Goal: Task Accomplishment & Management: Use online tool/utility

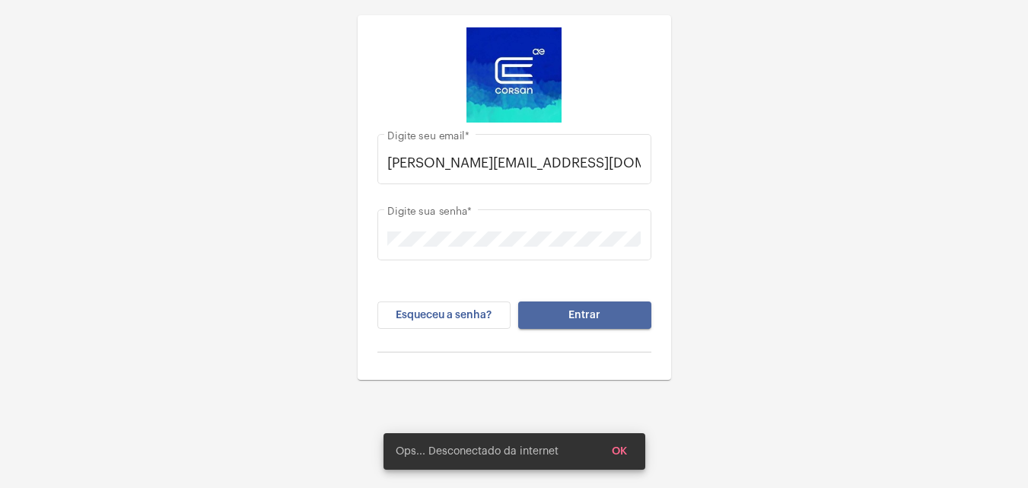
click at [548, 311] on button "Entrar" at bounding box center [584, 314] width 133 height 27
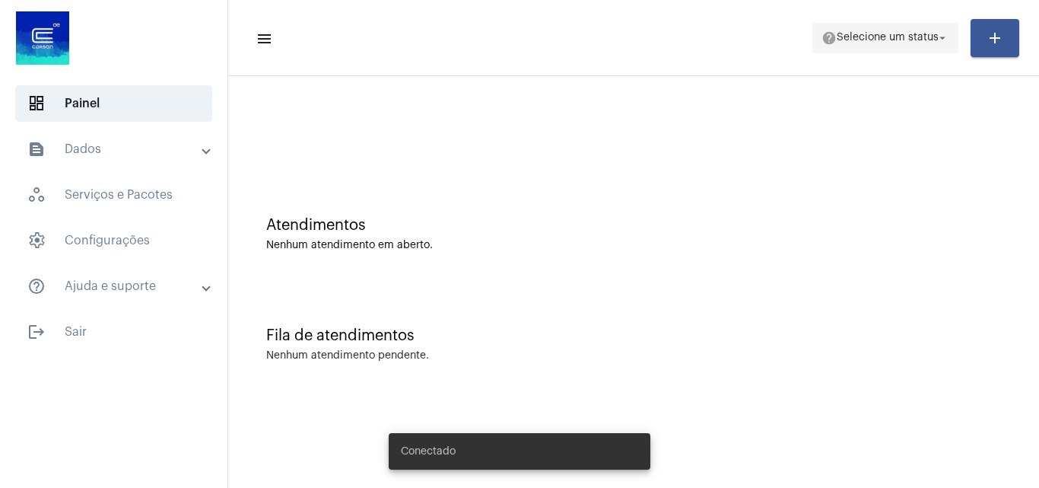
click at [877, 43] on span "help Selecione um status arrow_drop_down" at bounding box center [885, 37] width 128 height 27
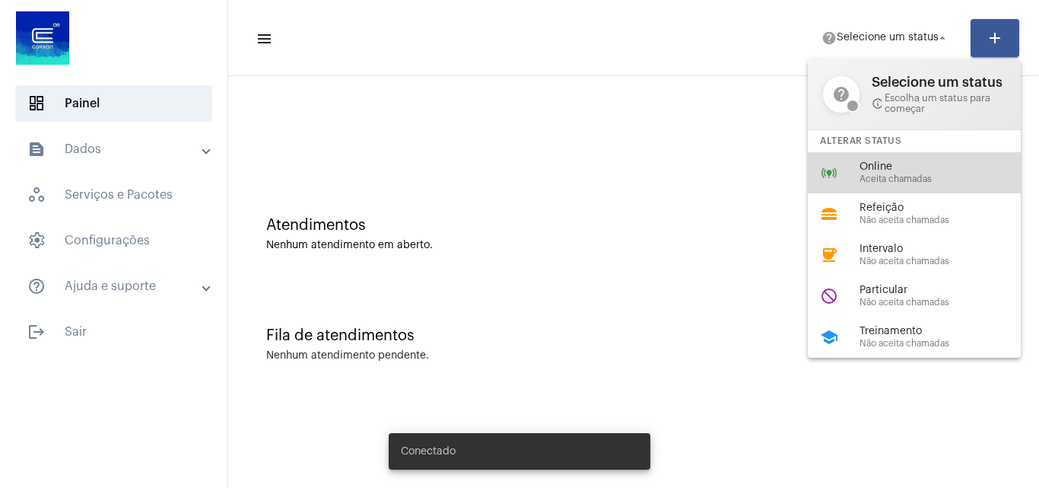
click at [874, 179] on span "Aceita chamadas" at bounding box center [945, 179] width 173 height 10
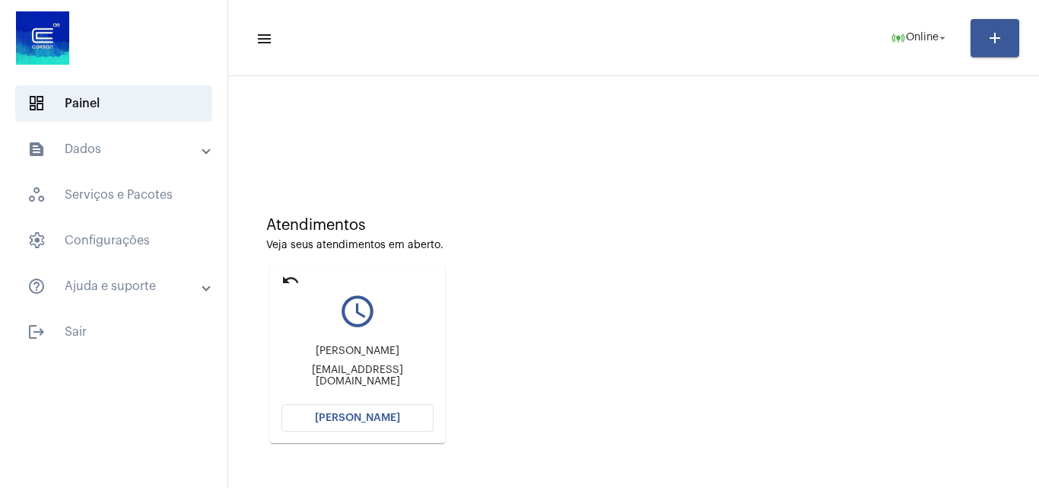
click at [373, 415] on span "Abrir Chamada" at bounding box center [357, 417] width 85 height 11
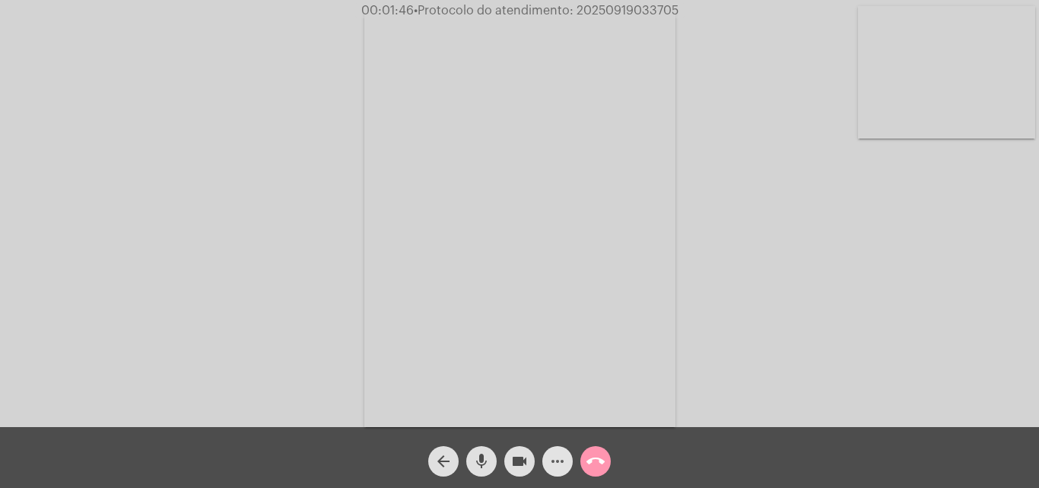
click at [564, 455] on mat-icon "more_horiz" at bounding box center [557, 461] width 18 height 18
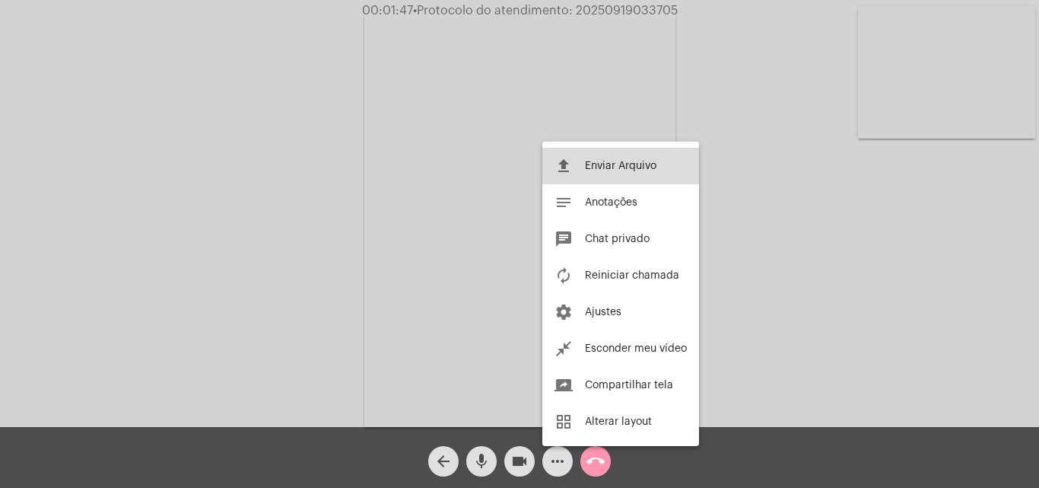
click at [605, 171] on button "file_upload Enviar Arquivo" at bounding box center [620, 166] width 157 height 37
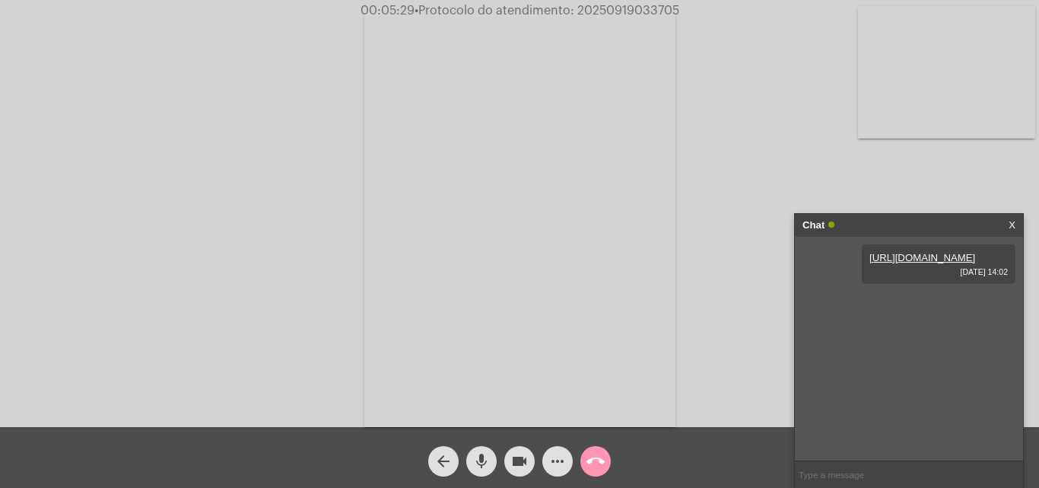
click at [555, 461] on mat-icon "more_horiz" at bounding box center [557, 461] width 18 height 18
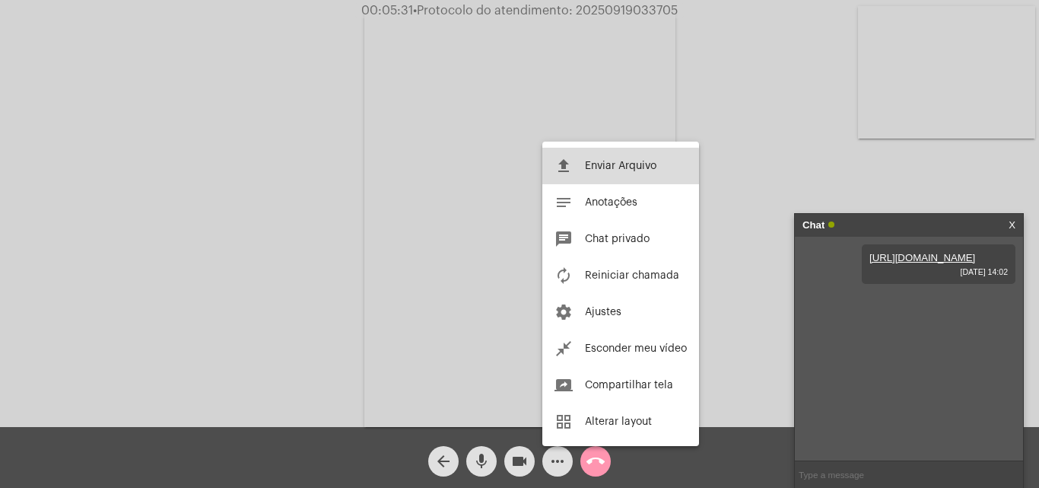
click at [591, 177] on button "file_upload Enviar Arquivo" at bounding box center [620, 166] width 157 height 37
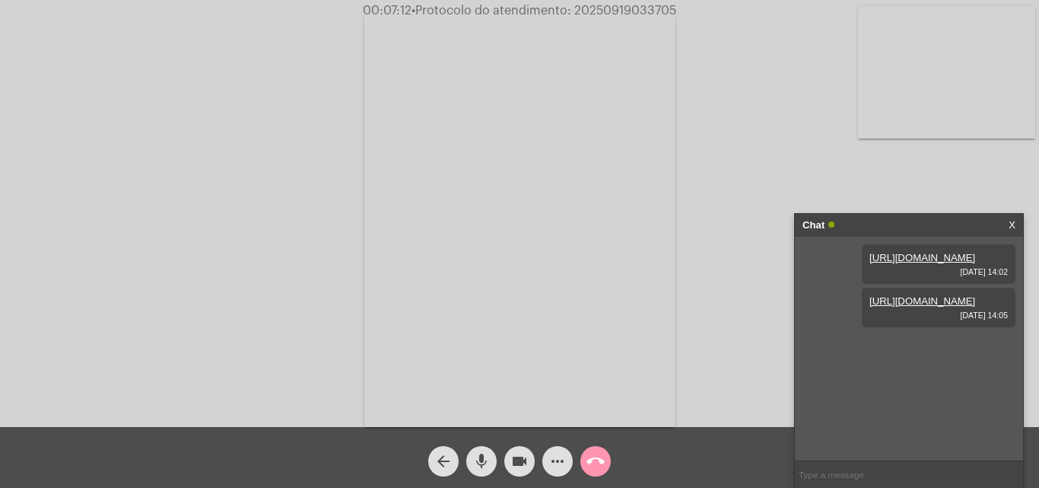
click at [554, 461] on mat-icon "more_horiz" at bounding box center [557, 461] width 18 height 18
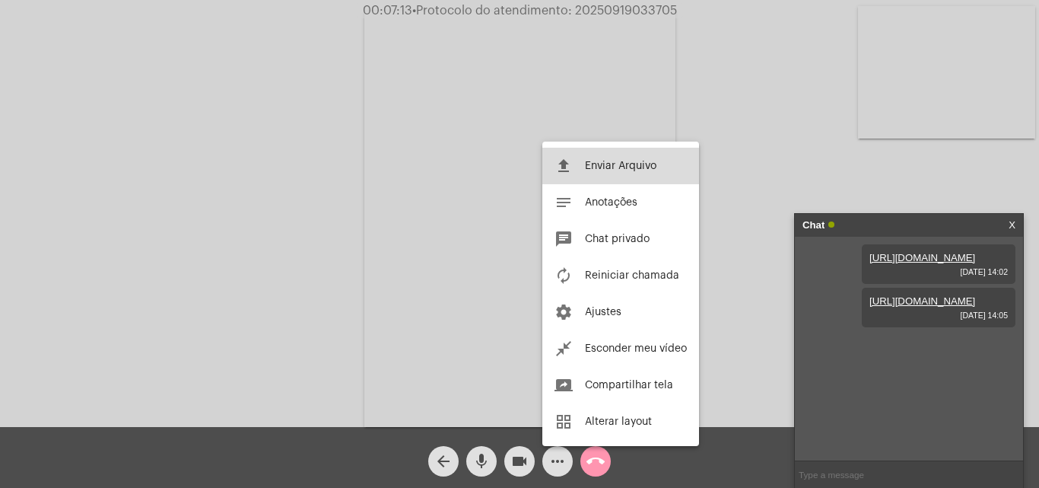
click at [613, 172] on button "file_upload Enviar Arquivo" at bounding box center [620, 166] width 157 height 37
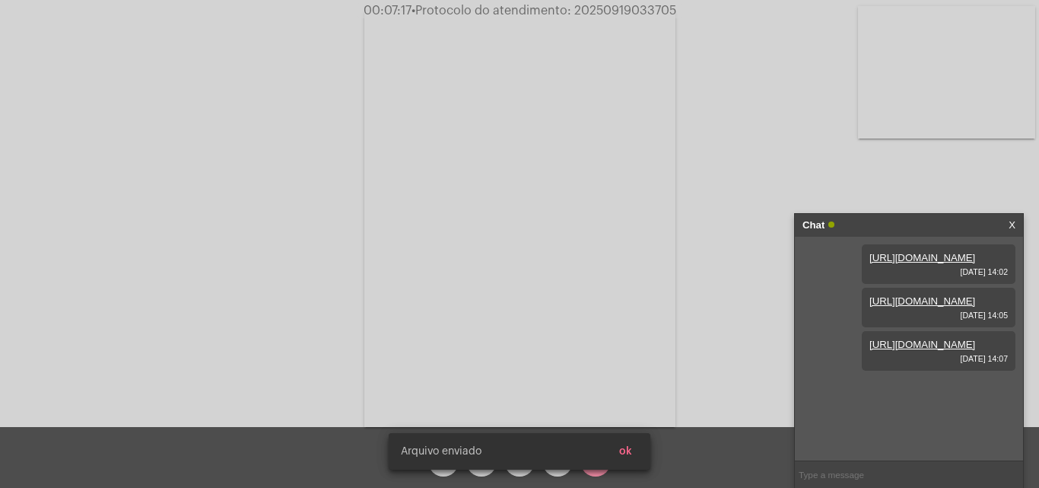
scroll to position [13, 0]
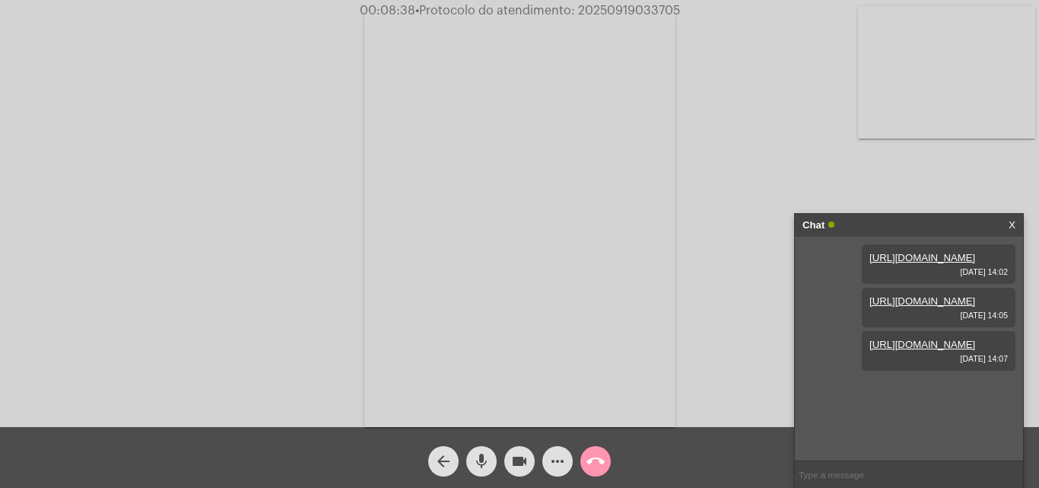
click at [595, 462] on mat-icon "call_end" at bounding box center [595, 461] width 18 height 18
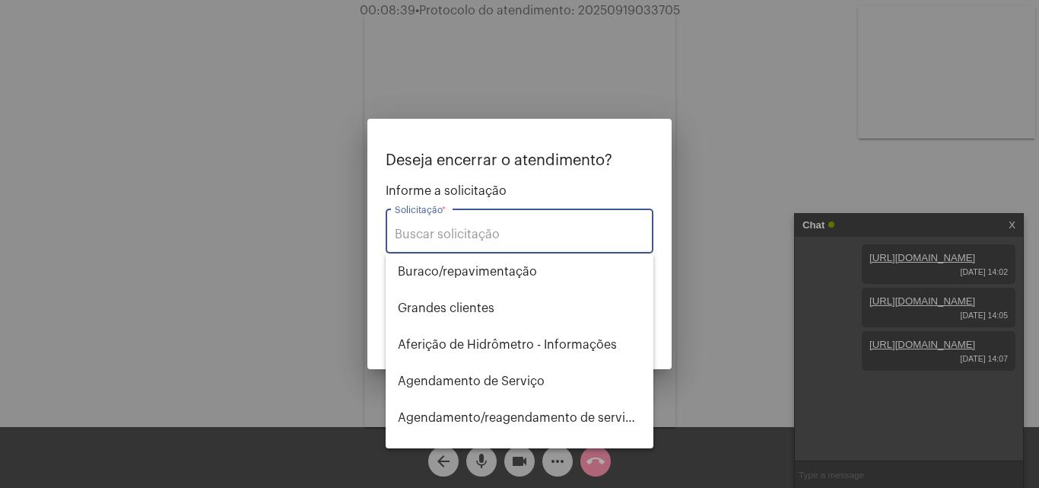
click at [464, 237] on input "Solicitação *" at bounding box center [519, 234] width 249 height 14
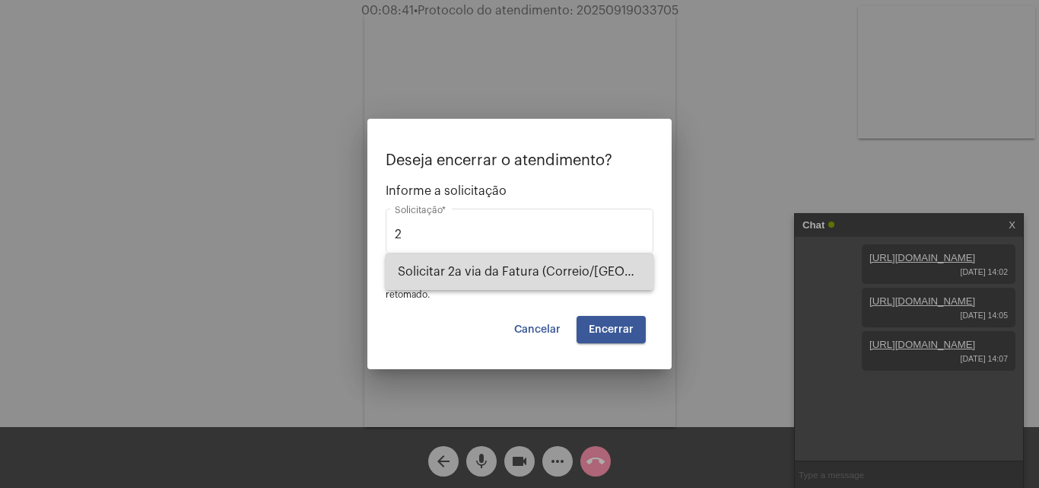
click at [483, 272] on span "Solicitar 2a via da Fatura (Correio/US/Email)" at bounding box center [519, 271] width 243 height 37
type input "Solicitar 2a via da Fatura (Correio/US/Email)"
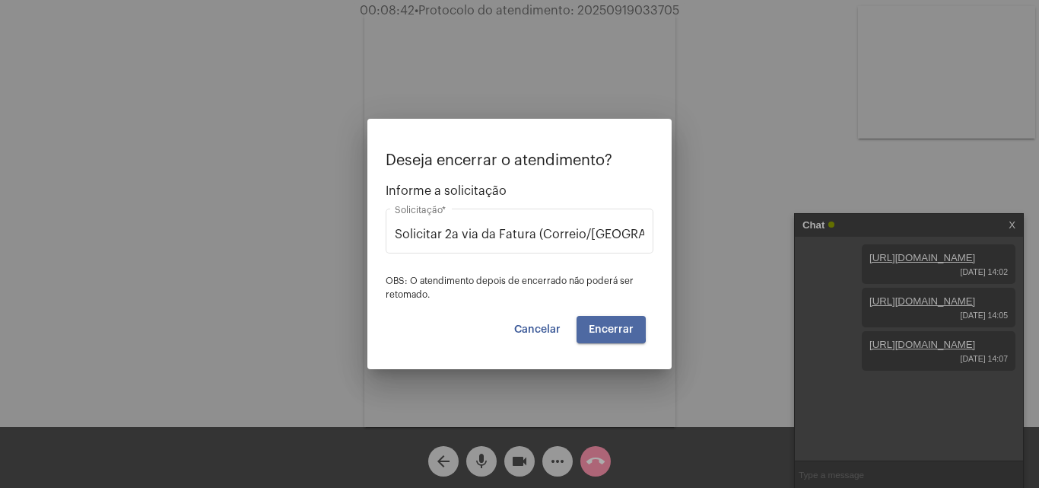
click at [600, 326] on span "Encerrar" at bounding box center [611, 329] width 45 height 11
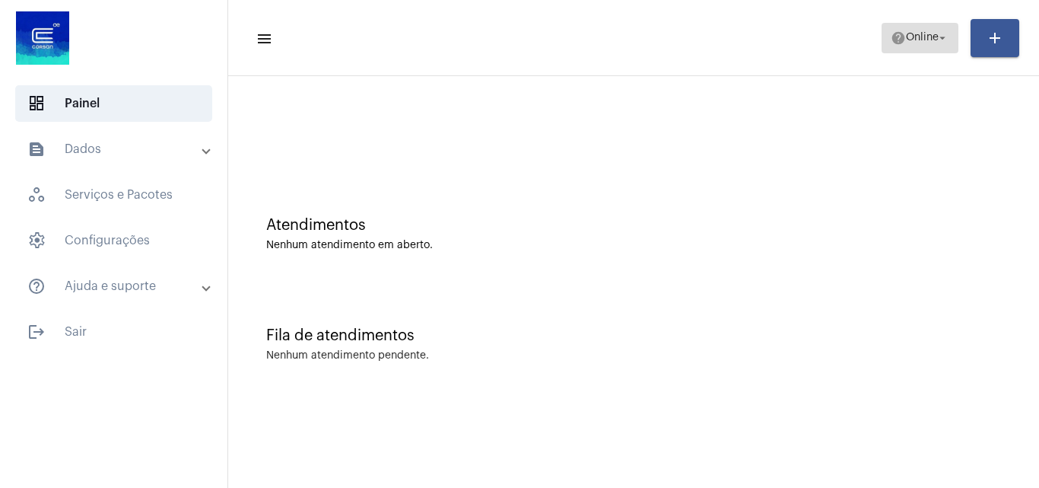
click at [920, 37] on span "Online" at bounding box center [922, 38] width 33 height 11
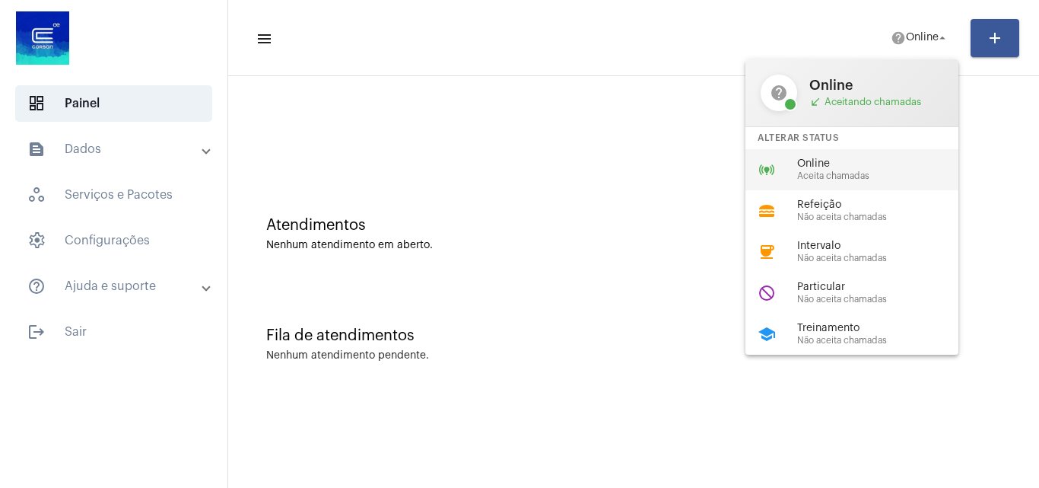
click at [812, 176] on span "Aceita chamadas" at bounding box center [883, 176] width 173 height 10
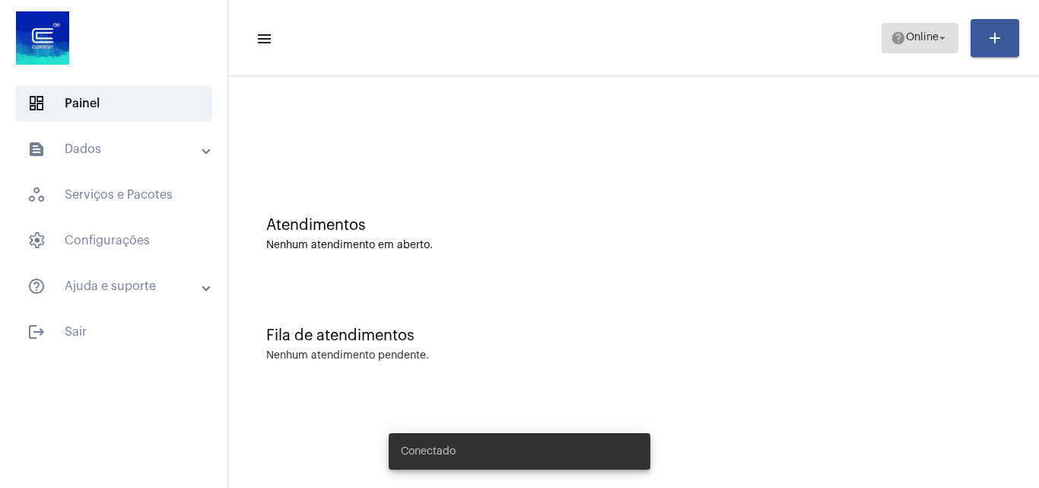
click at [916, 37] on span "Online" at bounding box center [922, 38] width 33 height 11
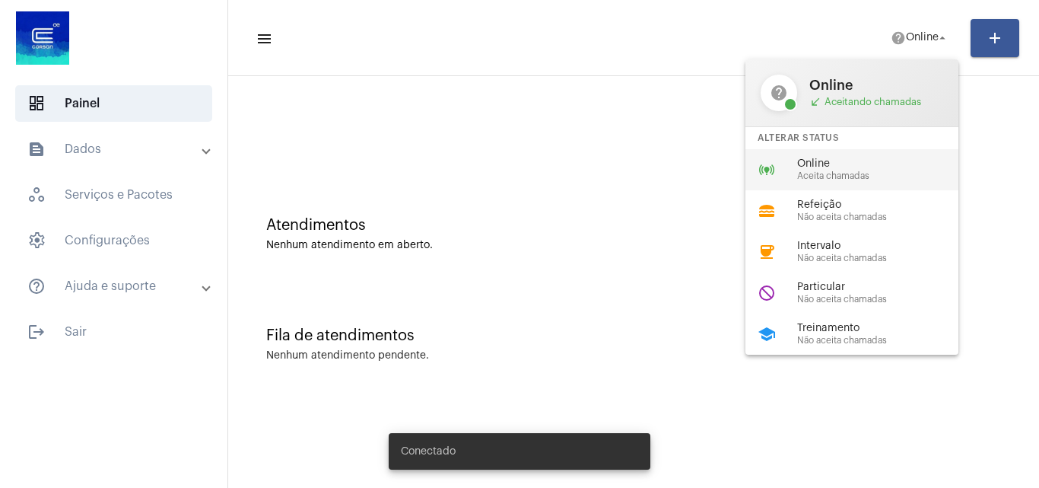
click at [854, 174] on span "Aceita chamadas" at bounding box center [883, 176] width 173 height 10
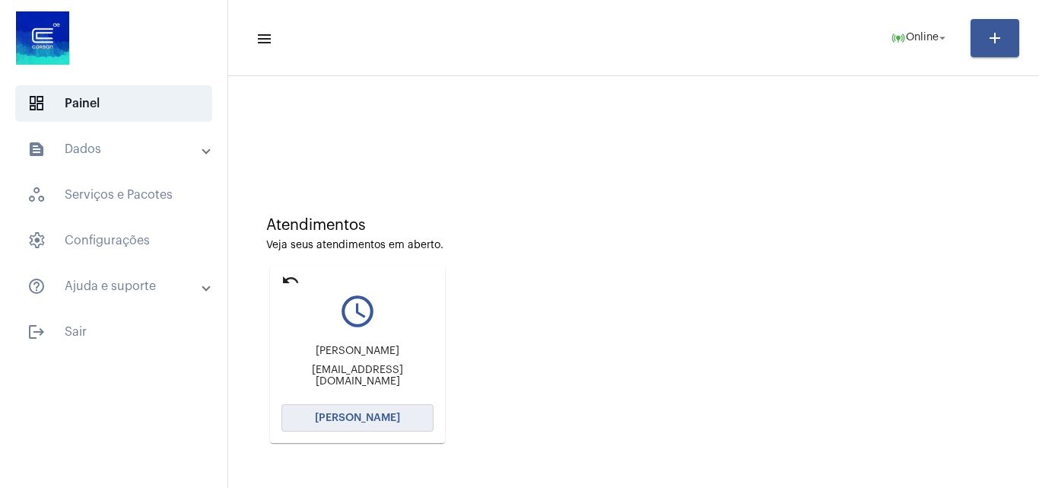
click at [376, 413] on span "[PERSON_NAME]" at bounding box center [357, 417] width 85 height 11
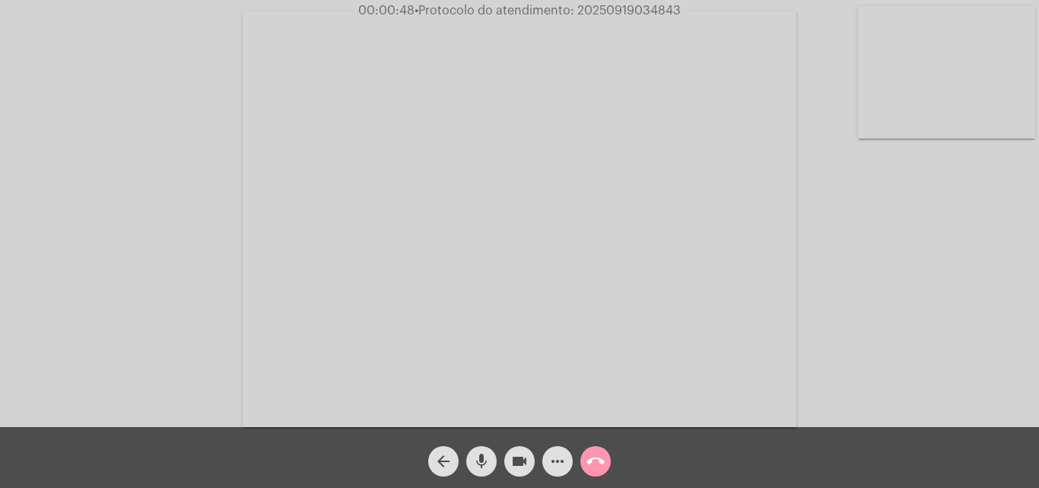
click at [439, 461] on mat-icon "arrow_back" at bounding box center [443, 461] width 18 height 18
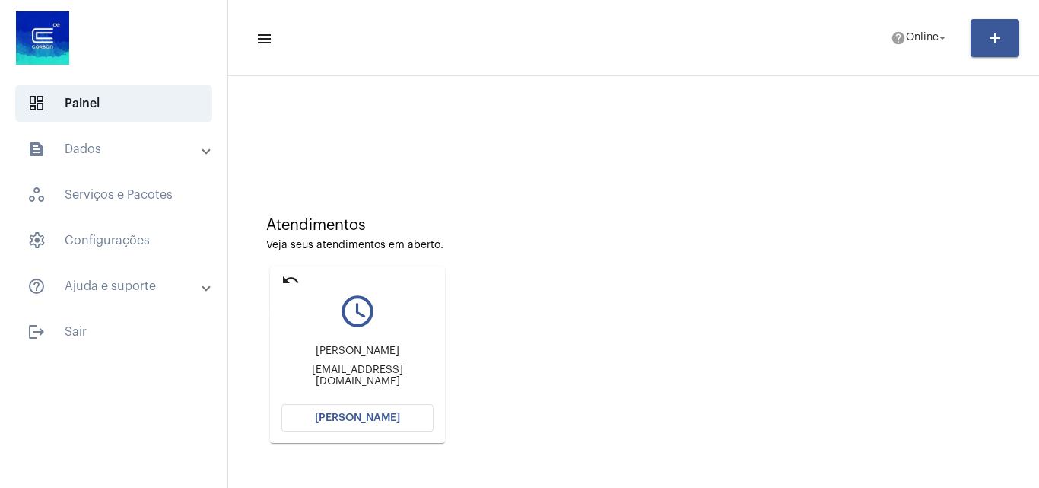
click at [295, 282] on mat-icon "undo" at bounding box center [290, 280] width 18 height 18
click at [372, 413] on span "[PERSON_NAME]" at bounding box center [357, 417] width 85 height 11
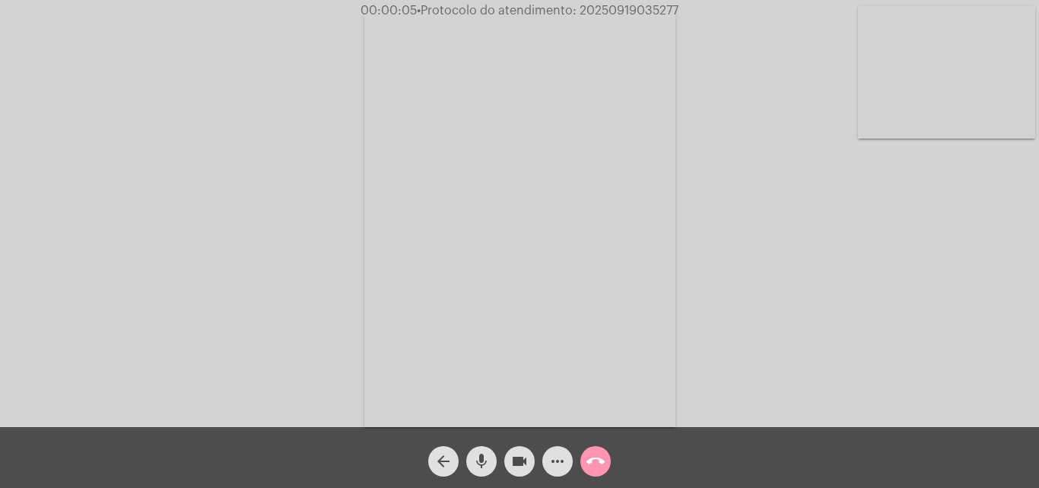
click at [984, 343] on div "Acessando Câmera e Microfone..." at bounding box center [520, 217] width 1036 height 427
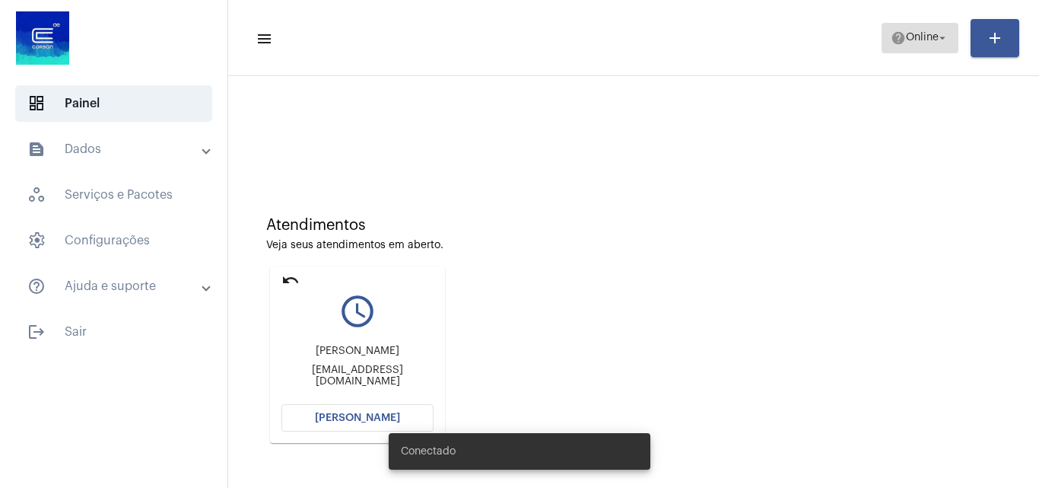
click at [912, 35] on span "Online" at bounding box center [922, 38] width 33 height 11
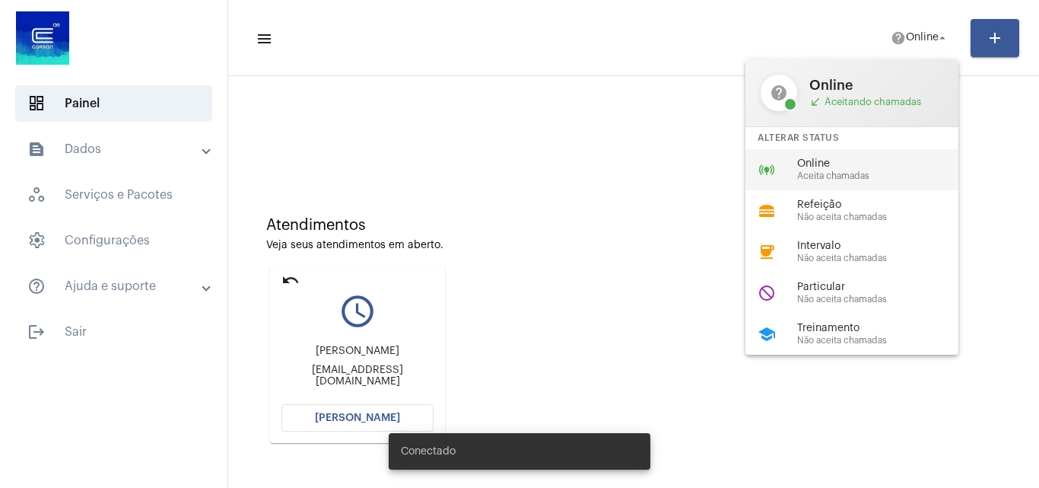
click at [828, 164] on span "Online" at bounding box center [883, 163] width 173 height 11
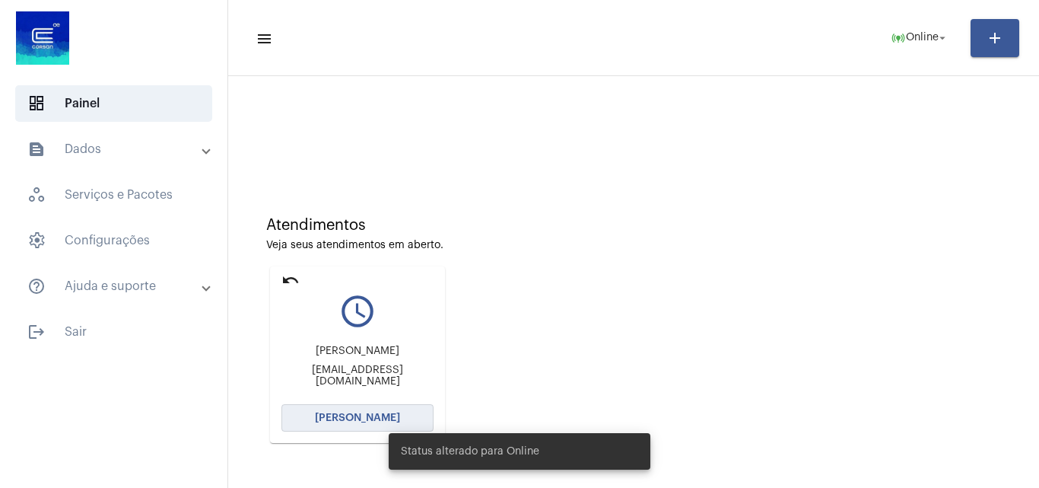
click at [317, 429] on button "[PERSON_NAME]" at bounding box center [357, 417] width 152 height 27
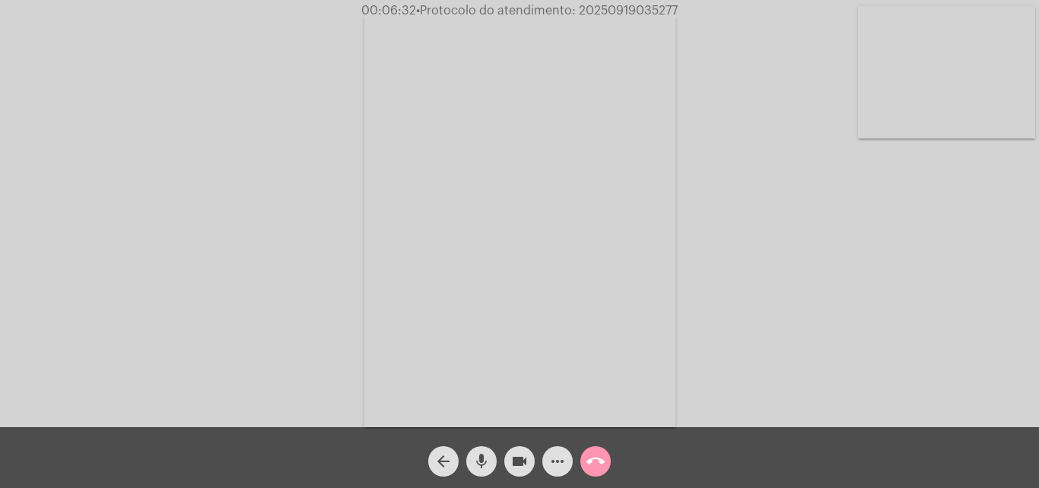
click at [560, 457] on mat-icon "more_horiz" at bounding box center [557, 461] width 18 height 18
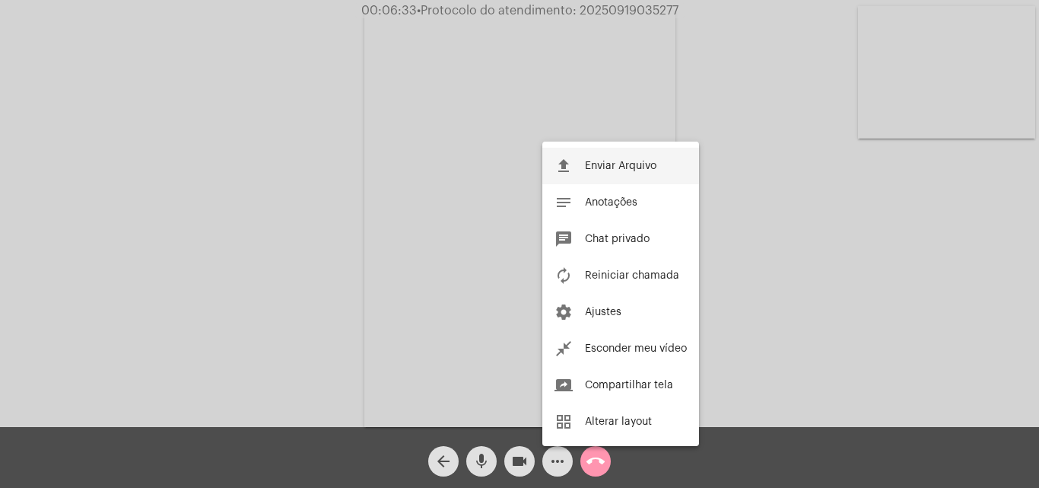
click at [592, 164] on span "Enviar Arquivo" at bounding box center [620, 165] width 71 height 11
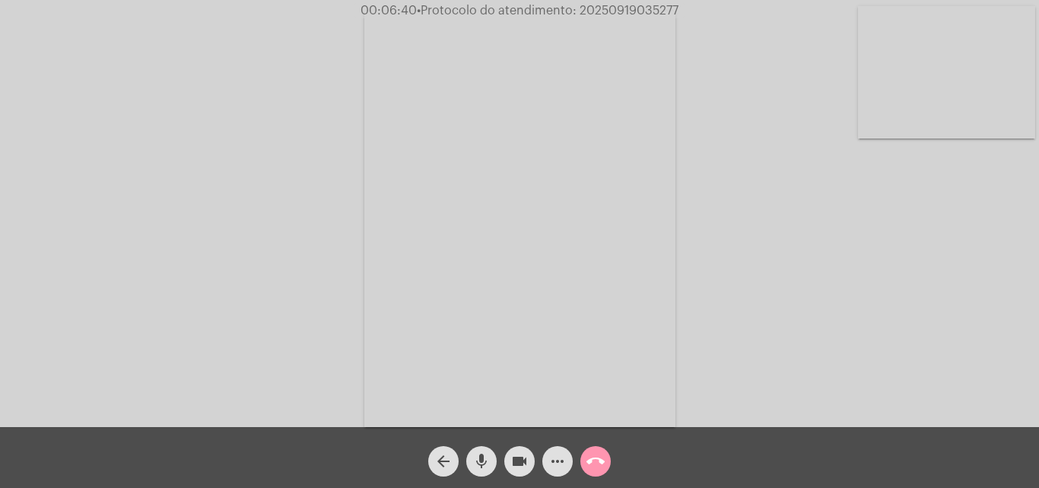
click at [557, 462] on mat-icon "more_horiz" at bounding box center [557, 461] width 18 height 18
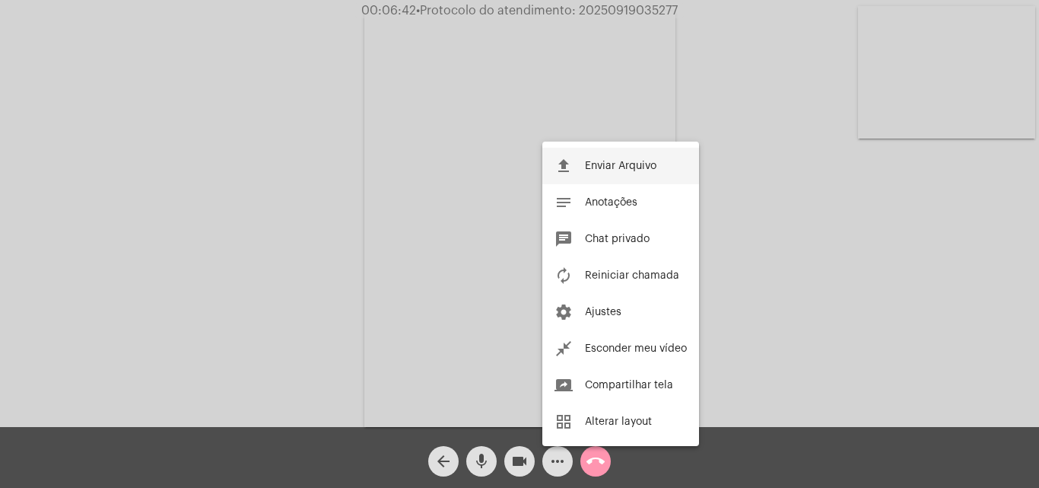
click at [600, 162] on span "Enviar Arquivo" at bounding box center [620, 165] width 71 height 11
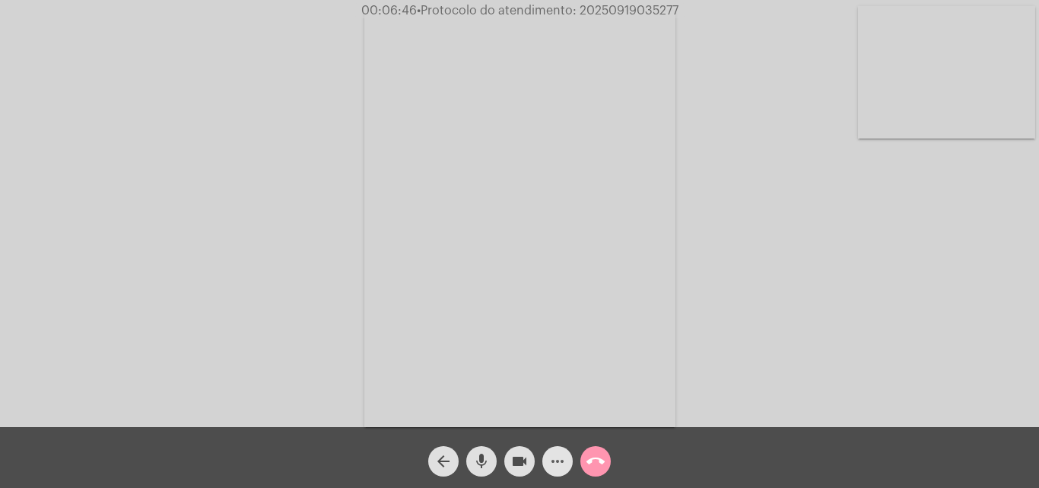
click at [547, 465] on button "more_horiz" at bounding box center [557, 461] width 30 height 30
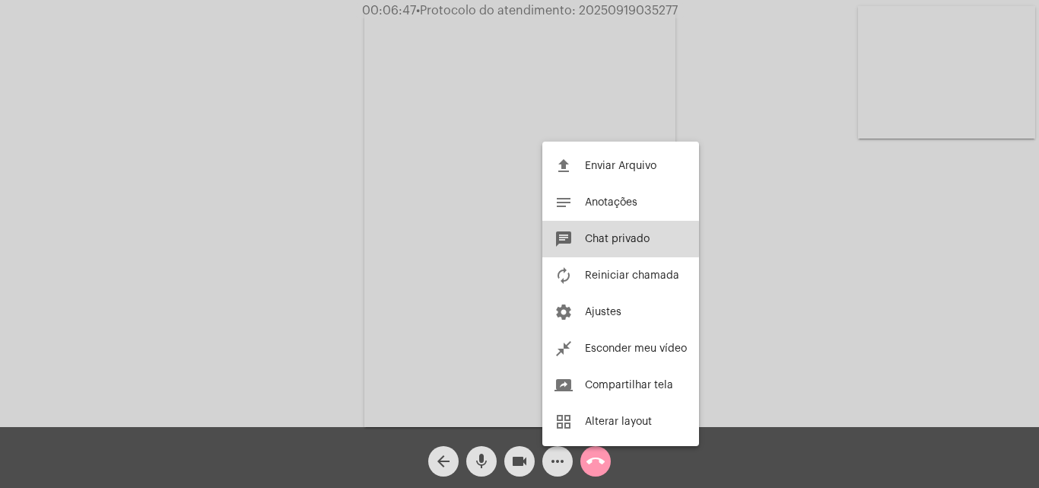
click at [599, 239] on span "Chat privado" at bounding box center [617, 239] width 65 height 11
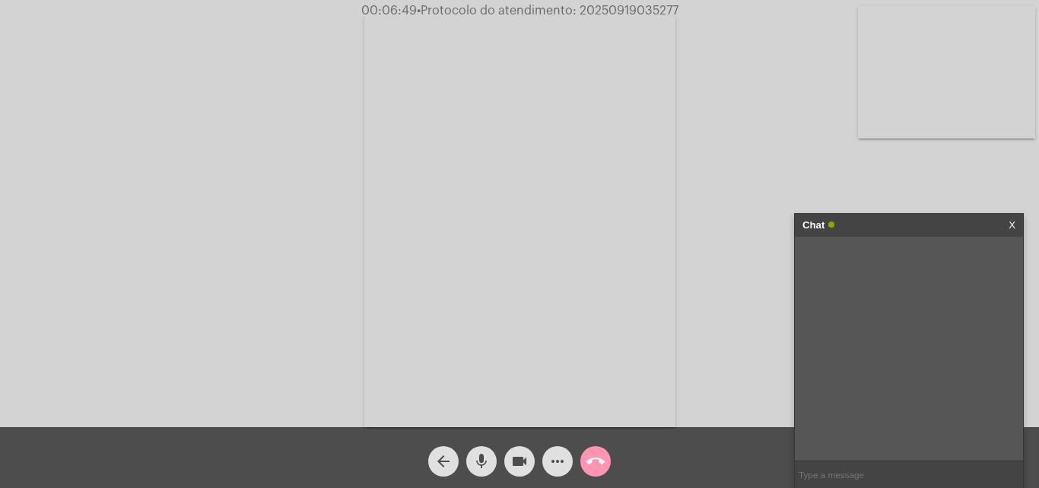
paste input "2025/3477804"
click at [818, 472] on input "2025/3477804" at bounding box center [909, 474] width 228 height 27
type input "20253477804"
click at [863, 474] on input "20253477804" at bounding box center [909, 474] width 228 height 27
drag, startPoint x: 504, startPoint y: 62, endPoint x: 390, endPoint y: 56, distance: 114.3
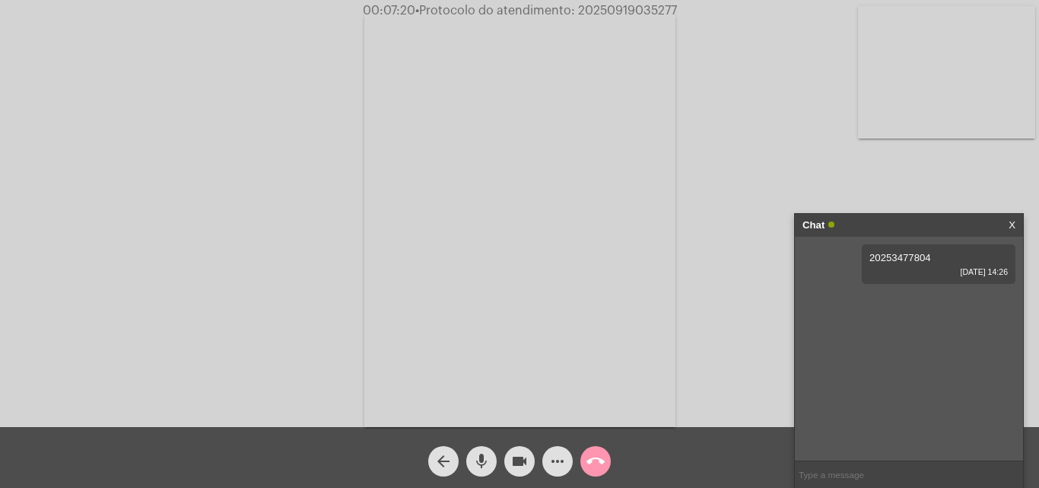
click at [478, 109] on video at bounding box center [519, 218] width 311 height 415
drag, startPoint x: 307, startPoint y: 202, endPoint x: 307, endPoint y: 211, distance: 9.2
click at [307, 203] on video at bounding box center [232, 217] width 311 height 415
click at [596, 462] on mat-icon "call_end" at bounding box center [595, 461] width 18 height 18
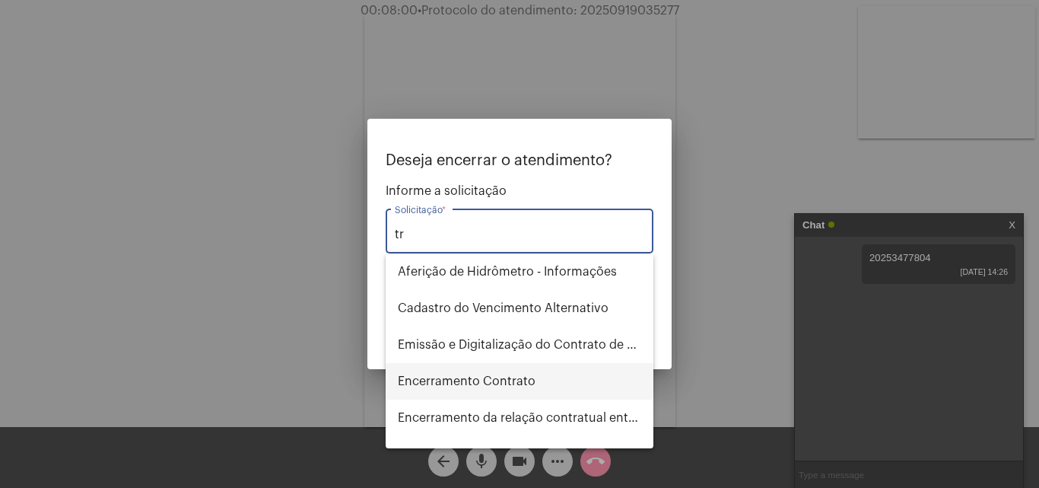
click at [481, 382] on span "Encerramento Contrato" at bounding box center [519, 381] width 243 height 37
type input "Encerramento Contrato"
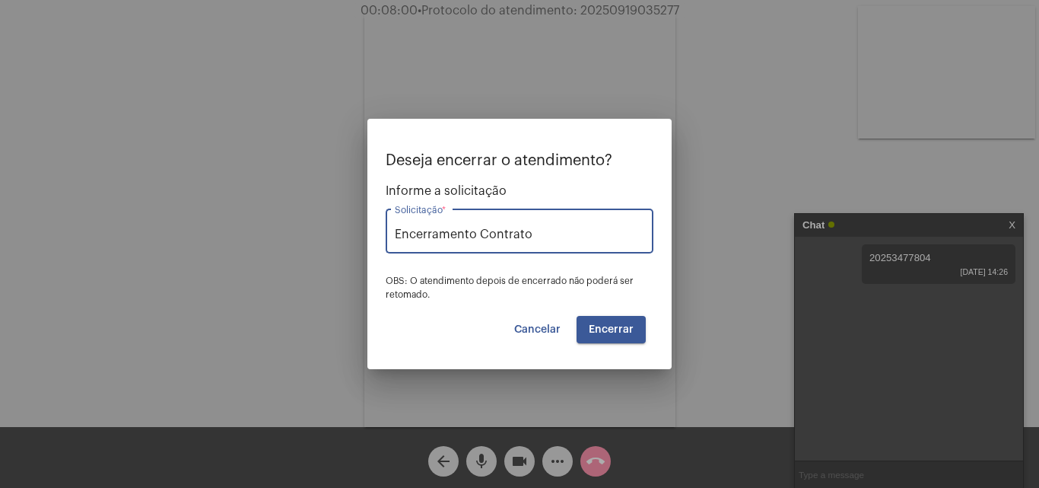
click at [591, 330] on span "Encerrar" at bounding box center [611, 329] width 45 height 11
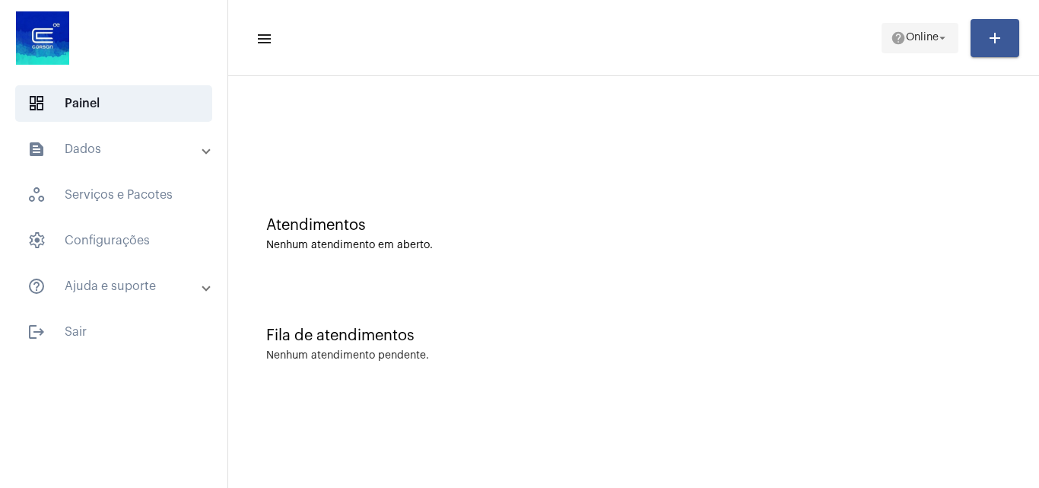
click at [896, 27] on span "help Online arrow_drop_down" at bounding box center [920, 37] width 59 height 27
click at [910, 43] on span "Online" at bounding box center [922, 38] width 33 height 11
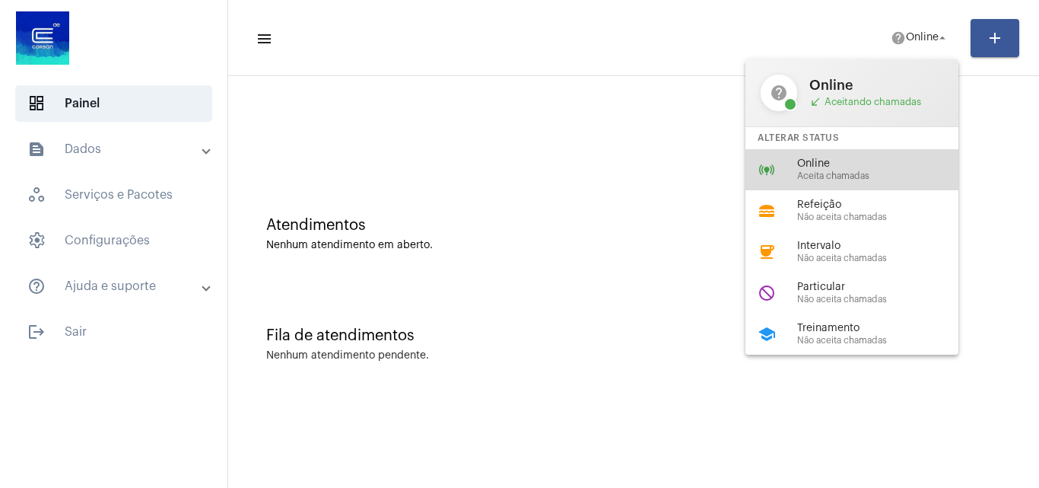
click at [833, 161] on span "Online" at bounding box center [883, 163] width 173 height 11
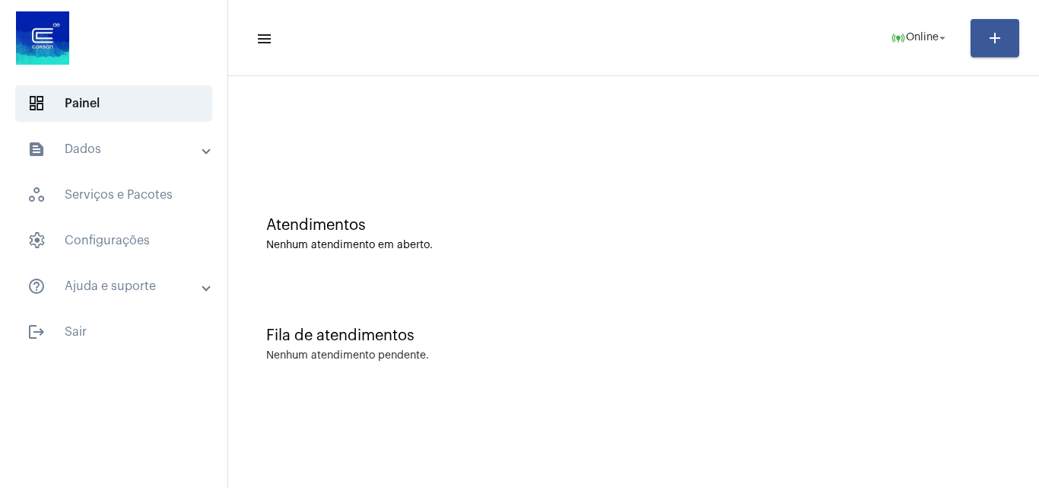
click at [138, 142] on mat-panel-title "text_snippet_outlined Dados" at bounding box center [115, 149] width 176 height 18
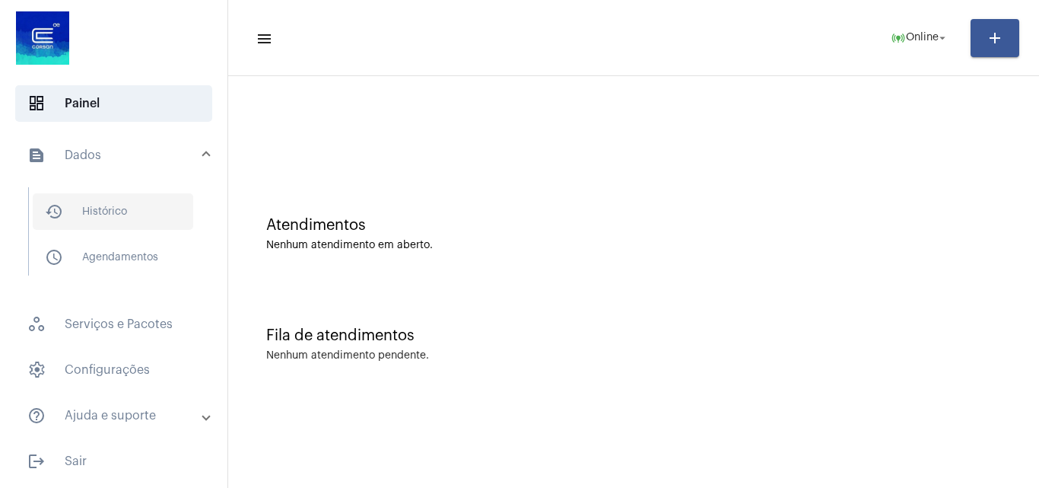
click at [131, 208] on span "history_outlined Histórico" at bounding box center [113, 211] width 160 height 37
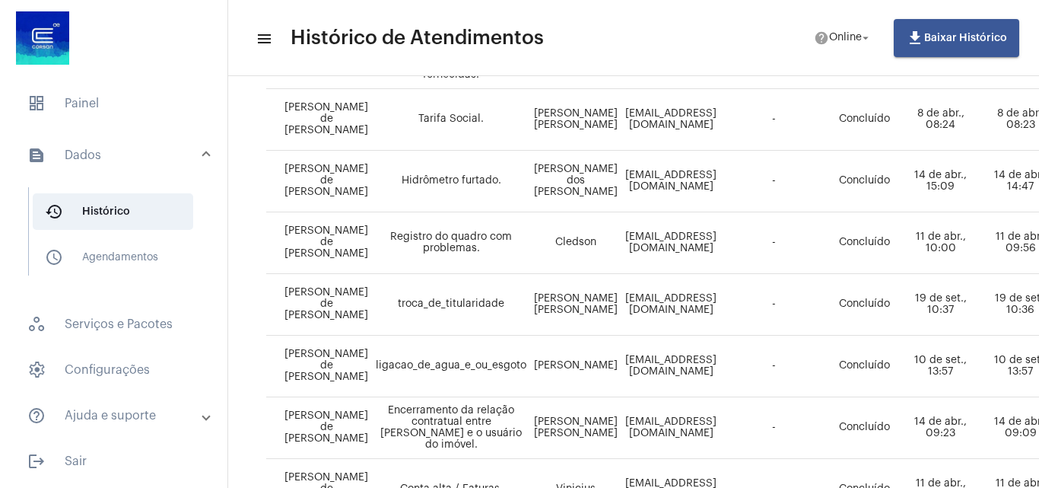
scroll to position [460, 0]
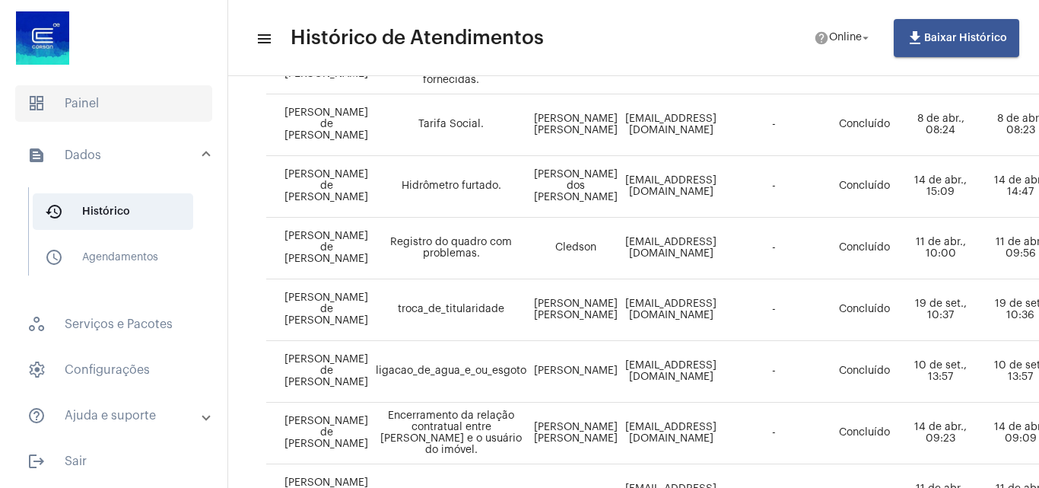
click at [114, 106] on span "dashboard Painel" at bounding box center [113, 103] width 197 height 37
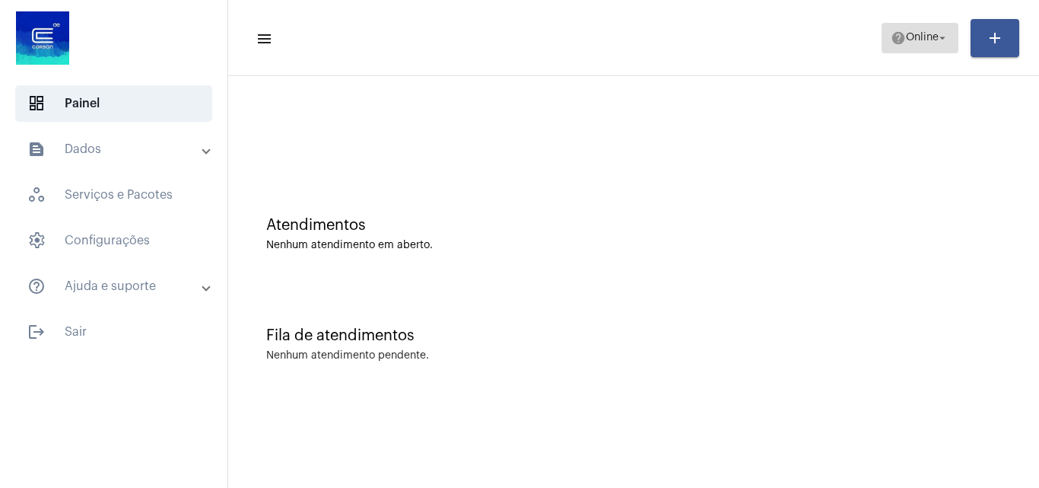
click at [904, 31] on span "help Online arrow_drop_down" at bounding box center [920, 37] width 59 height 27
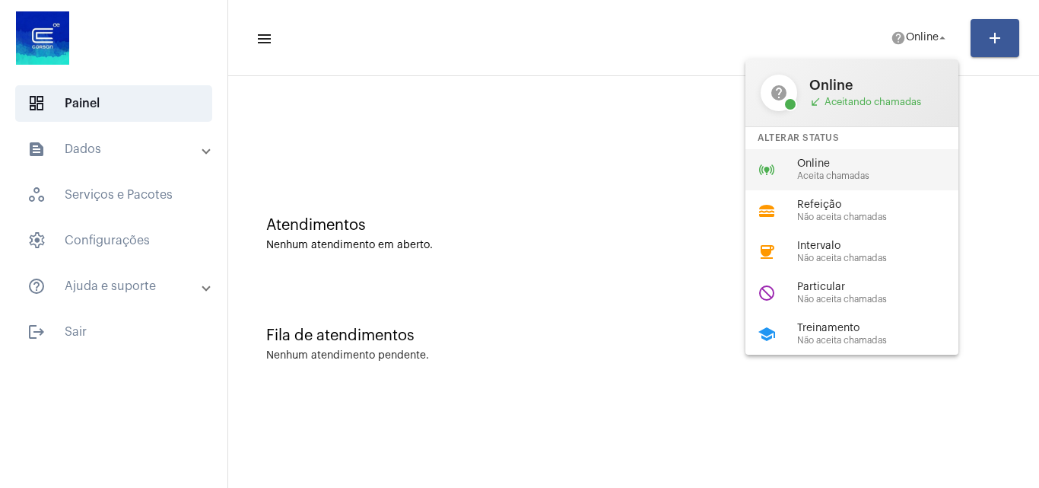
click at [799, 173] on span "Aceita chamadas" at bounding box center [883, 176] width 173 height 10
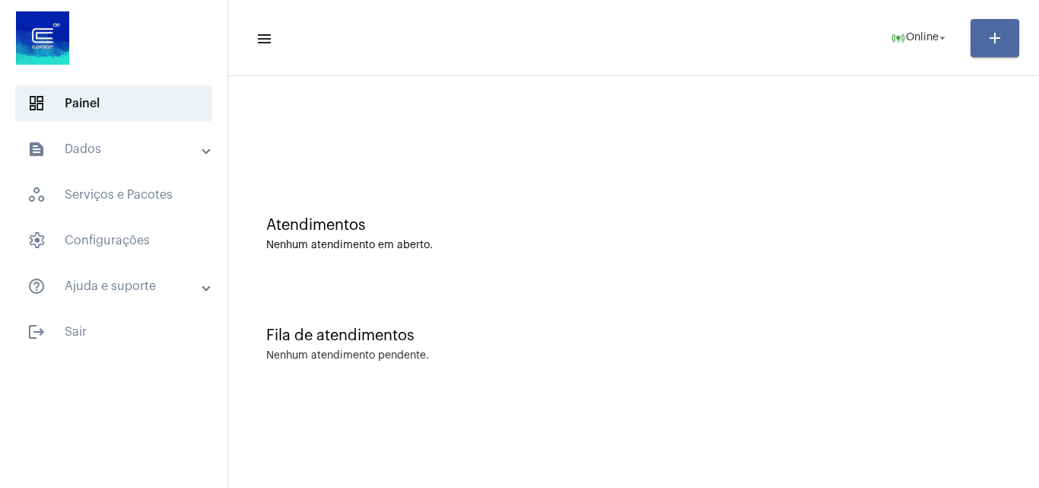
click at [990, 42] on mat-icon "add" at bounding box center [995, 38] width 18 height 18
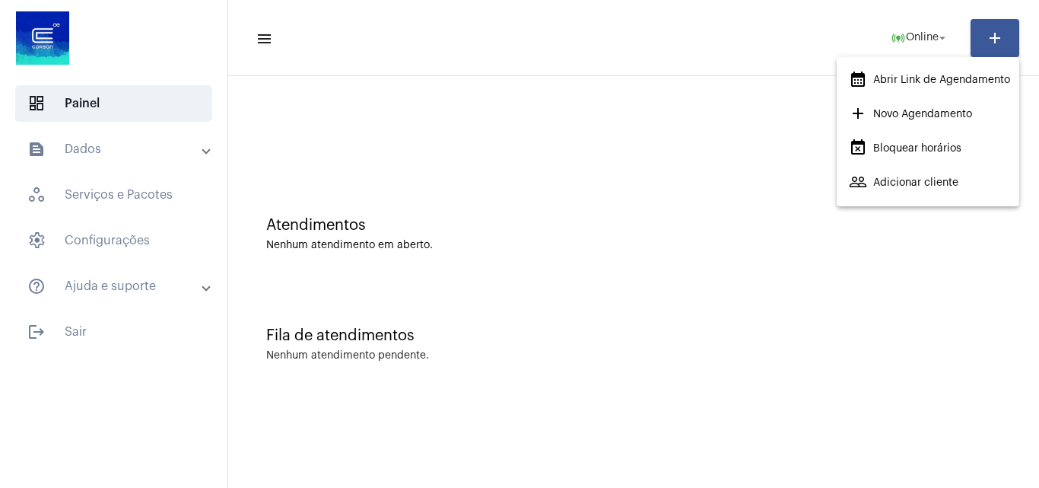
click at [739, 265] on div at bounding box center [519, 244] width 1039 height 488
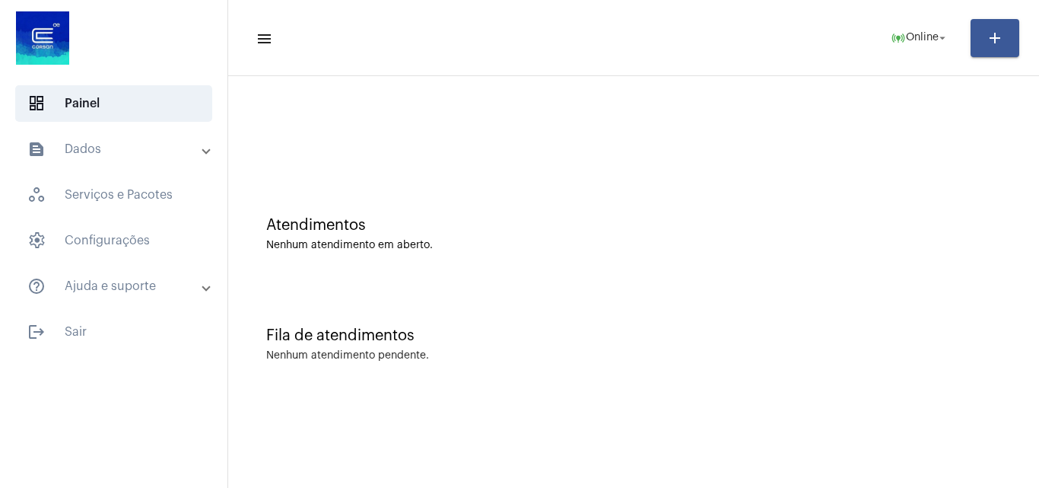
click at [262, 38] on mat-icon "menu" at bounding box center [263, 39] width 15 height 18
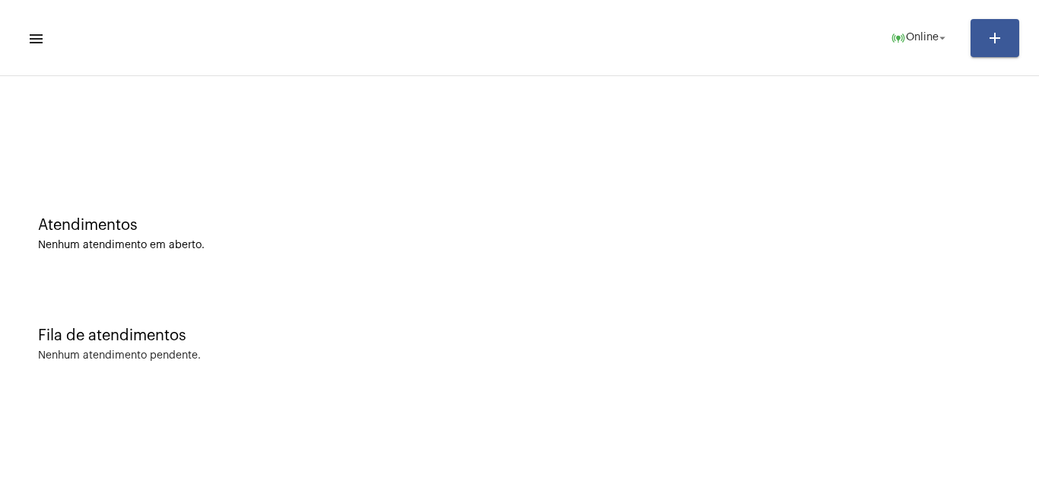
click at [34, 46] on mat-icon "menu" at bounding box center [34, 39] width 15 height 18
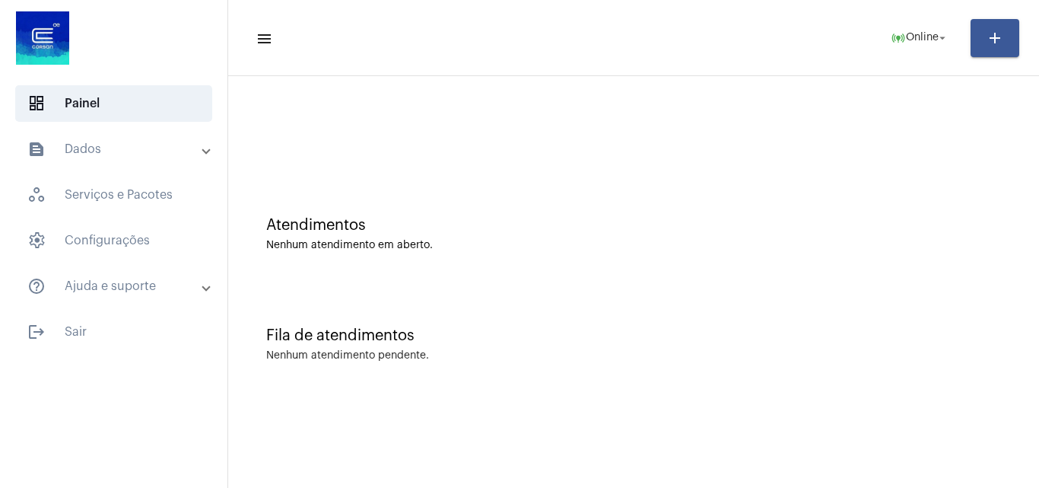
click at [91, 294] on mat-panel-title "help_outline Ajuda e suporte" at bounding box center [115, 286] width 176 height 18
click at [129, 294] on mat-panel-title "help_outline Ajuda e suporte" at bounding box center [115, 295] width 176 height 18
click at [122, 244] on span "settings Configurações" at bounding box center [113, 240] width 197 height 37
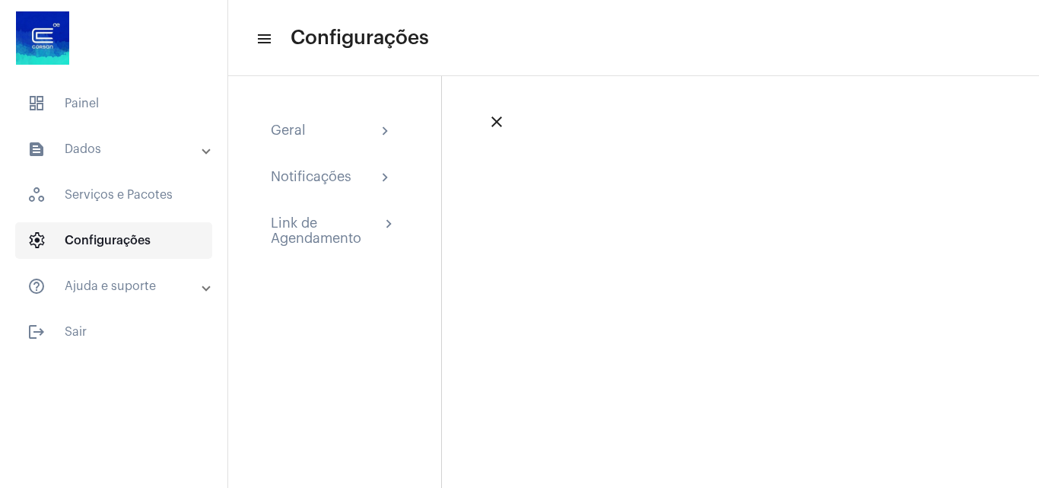
click at [188, 246] on span "settings Configurações" at bounding box center [113, 240] width 197 height 37
click at [128, 202] on span "workspaces_outlined Serviços e Pacotes" at bounding box center [113, 194] width 197 height 37
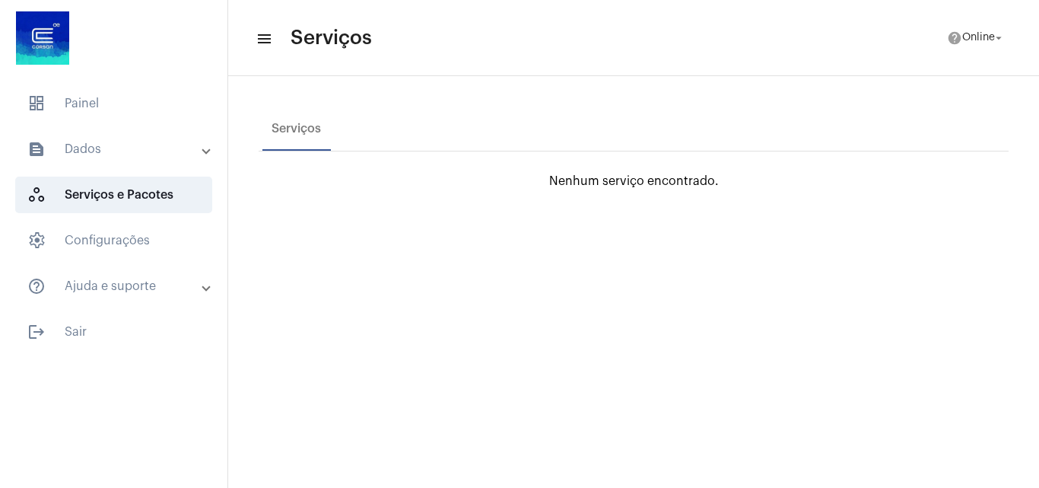
click at [199, 294] on mat-panel-title "help_outline Ajuda e suporte" at bounding box center [115, 286] width 176 height 18
click at [200, 299] on mat-panel-title "help_outline Ajuda e suporte" at bounding box center [115, 295] width 176 height 18
click at [205, 151] on span at bounding box center [206, 149] width 6 height 13
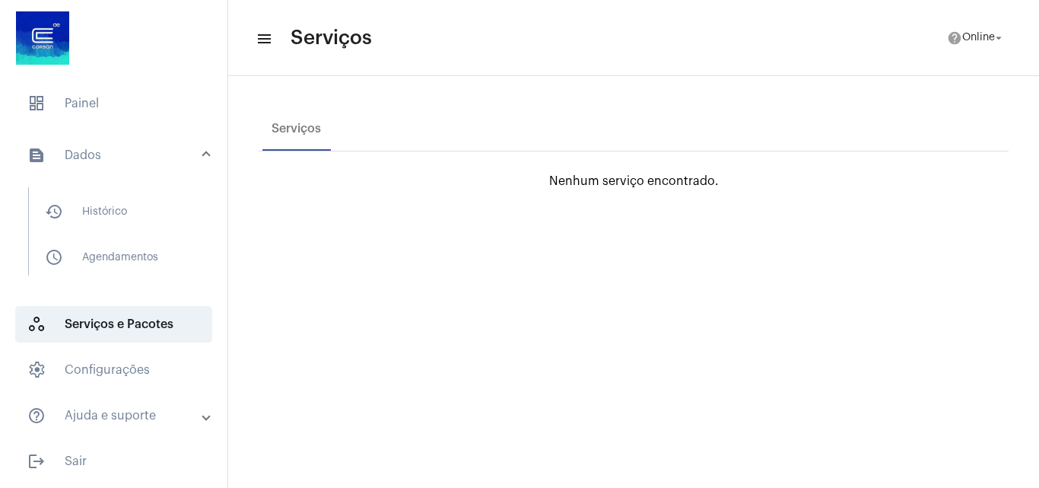
click at [192, 164] on mat-expansion-panel-header "text_snippet_outlined Dados" at bounding box center [118, 155] width 218 height 49
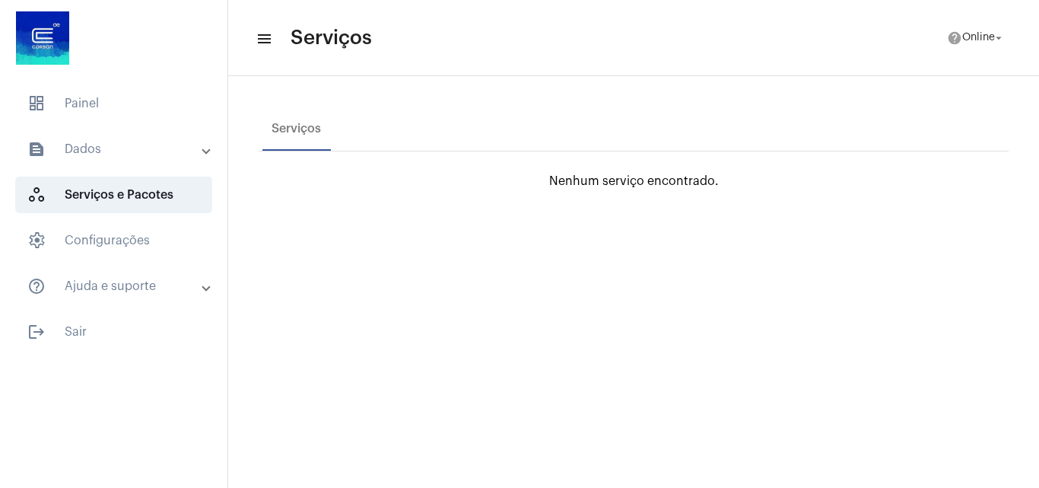
click at [202, 294] on mat-panel-title "help_outline Ajuda e suporte" at bounding box center [115, 286] width 176 height 18
click at [203, 290] on span at bounding box center [206, 295] width 6 height 13
click at [65, 149] on mat-panel-title "text_snippet_outlined Dados" at bounding box center [115, 149] width 176 height 18
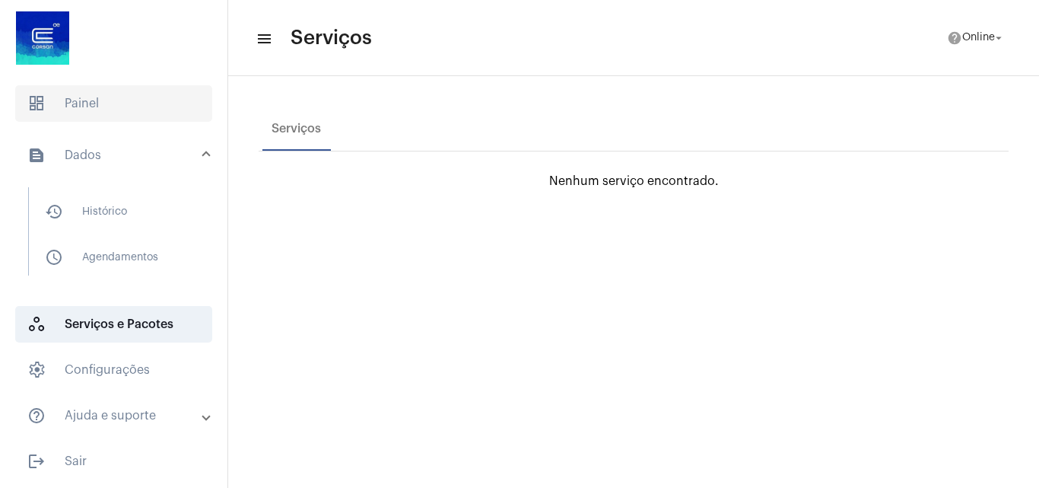
click at [81, 98] on span "dashboard Painel" at bounding box center [113, 103] width 197 height 37
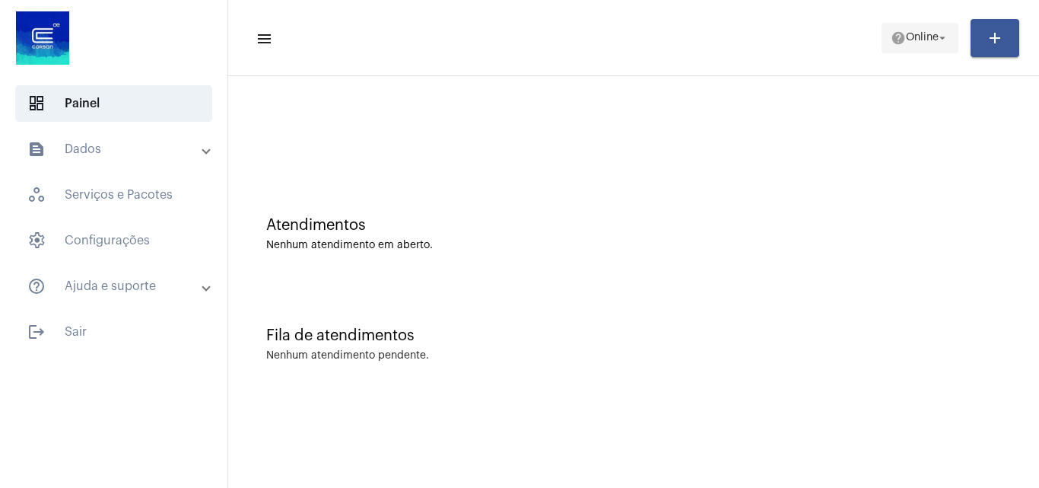
click at [901, 33] on span "help Online arrow_drop_down" at bounding box center [920, 37] width 59 height 27
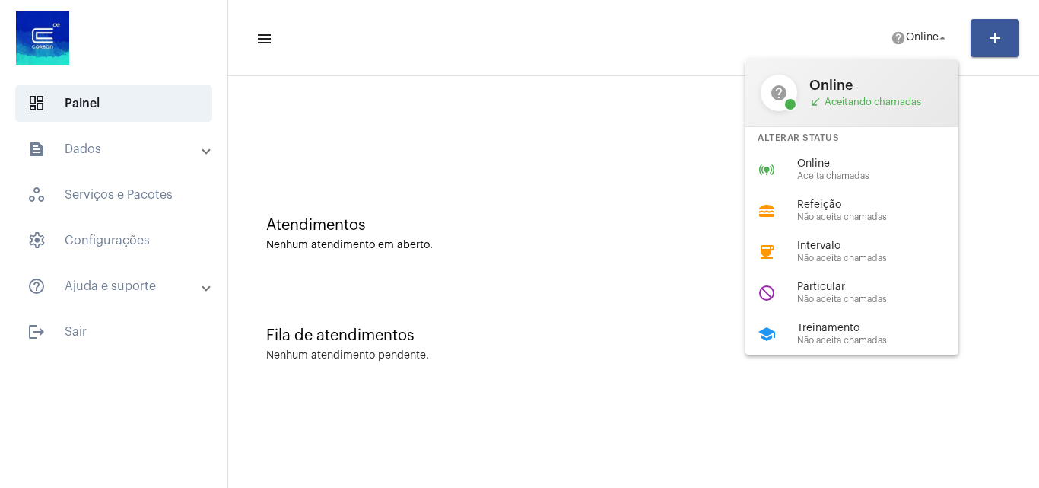
drag, startPoint x: 810, startPoint y: 161, endPoint x: 809, endPoint y: 169, distance: 7.8
click at [810, 166] on span "Online" at bounding box center [883, 163] width 173 height 11
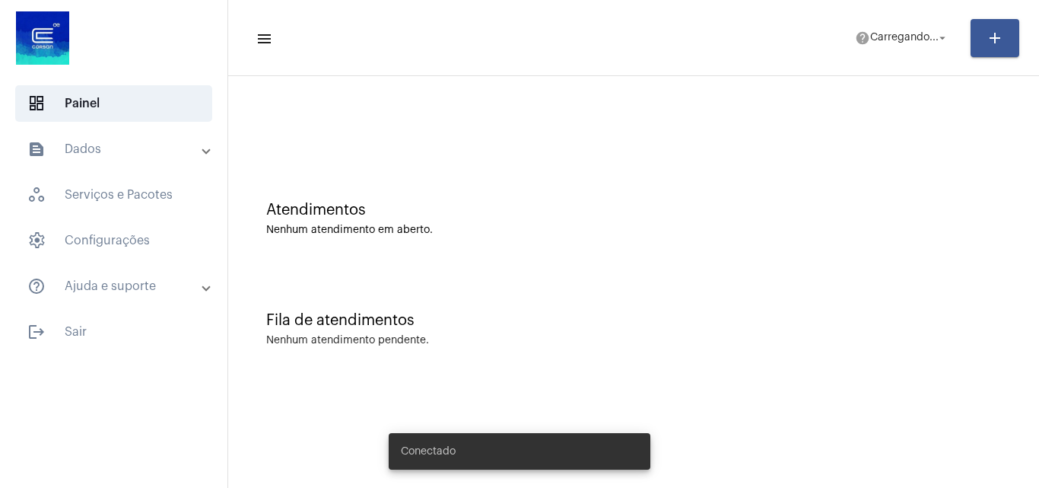
click at [917, 45] on span "help [PERSON_NAME]... arrow_drop_down" at bounding box center [902, 37] width 94 height 27
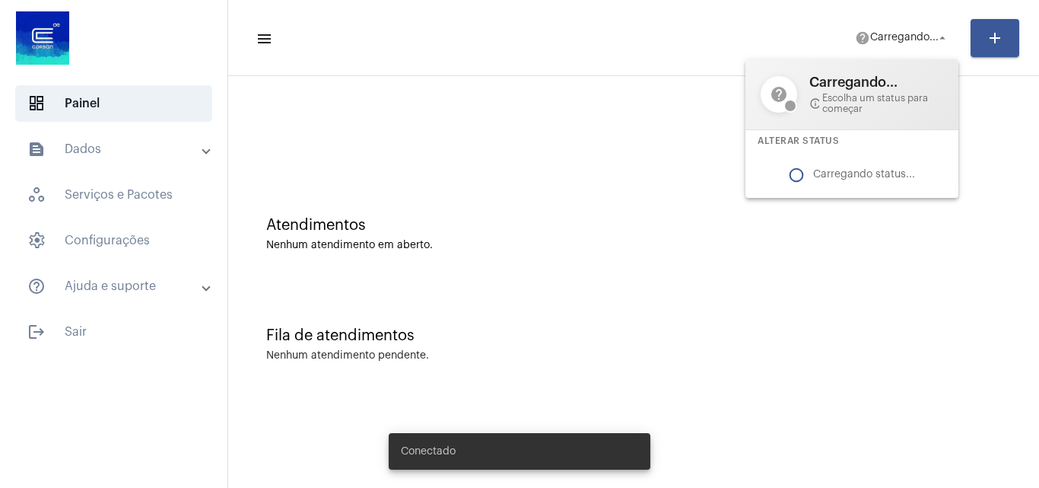
click at [828, 303] on div at bounding box center [519, 244] width 1039 height 488
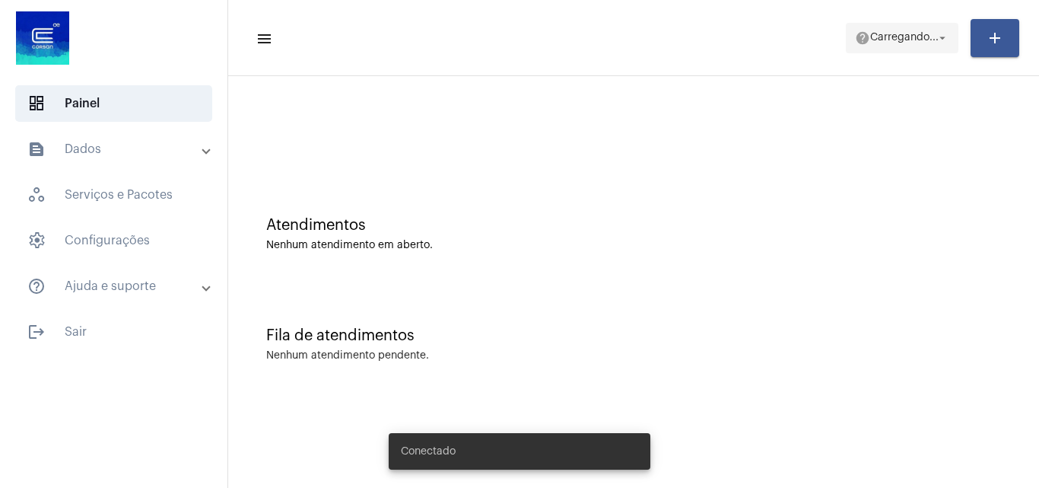
drag, startPoint x: 920, startPoint y: 34, endPoint x: 912, endPoint y: 38, distance: 8.5
click at [920, 35] on span "Carregando..." at bounding box center [904, 38] width 68 height 11
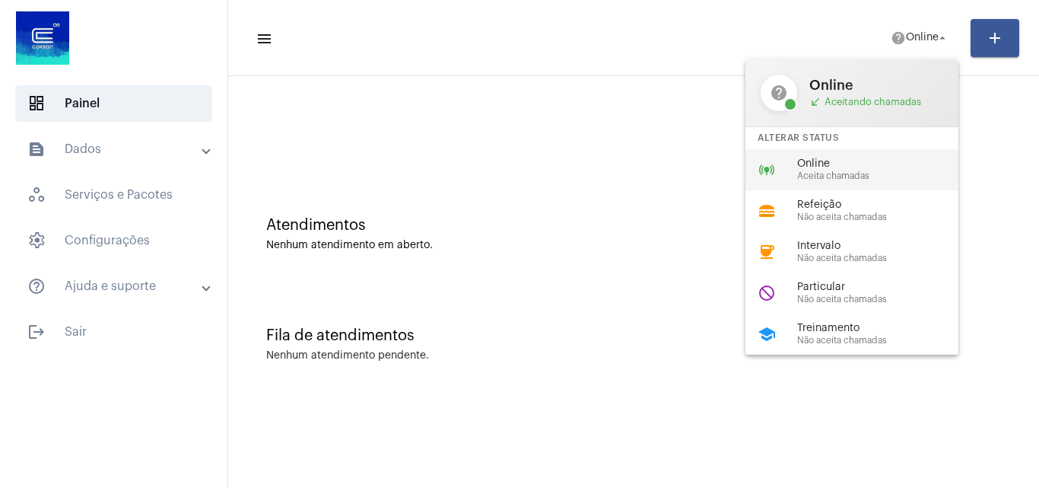
click at [837, 176] on span "Aceita chamadas" at bounding box center [883, 176] width 173 height 10
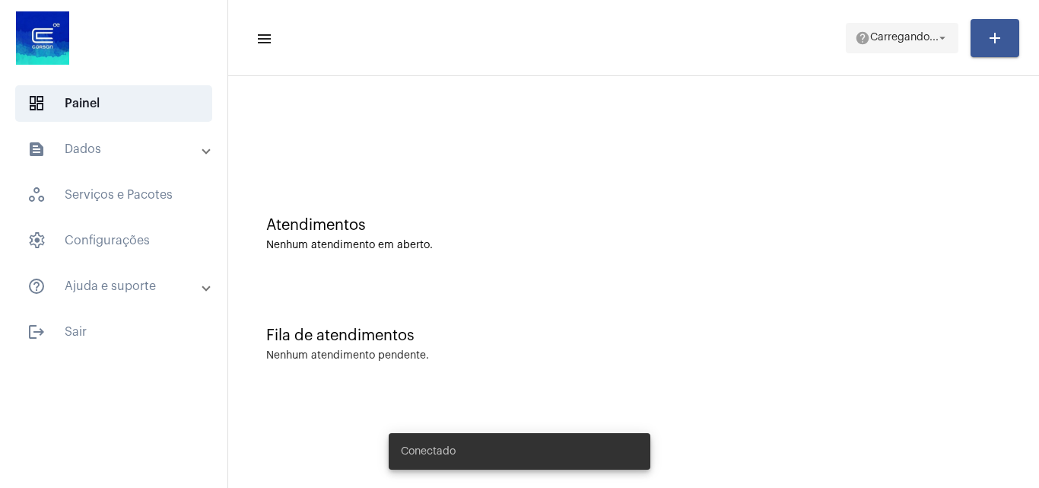
click at [921, 26] on span "help Carregando... arrow_drop_down" at bounding box center [902, 37] width 94 height 27
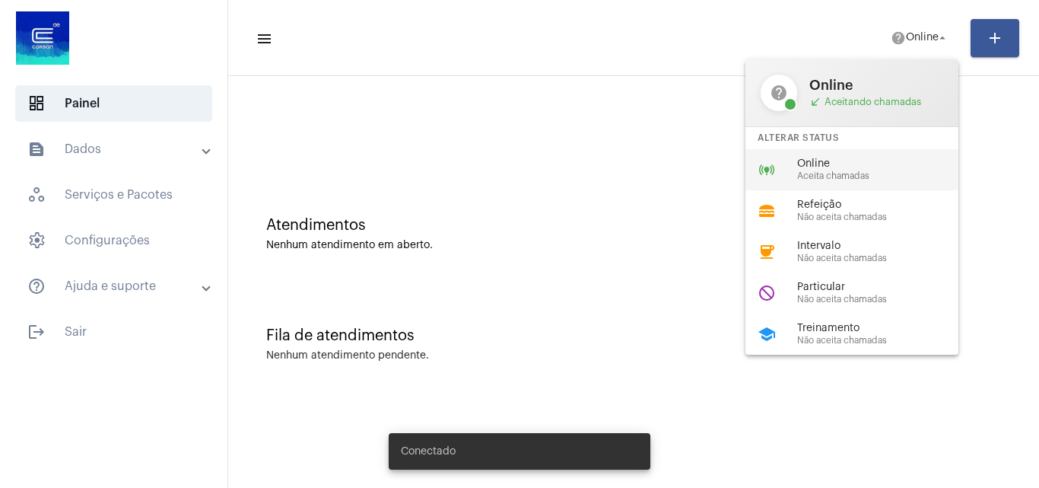
click at [828, 174] on span "Aceita chamadas" at bounding box center [883, 176] width 173 height 10
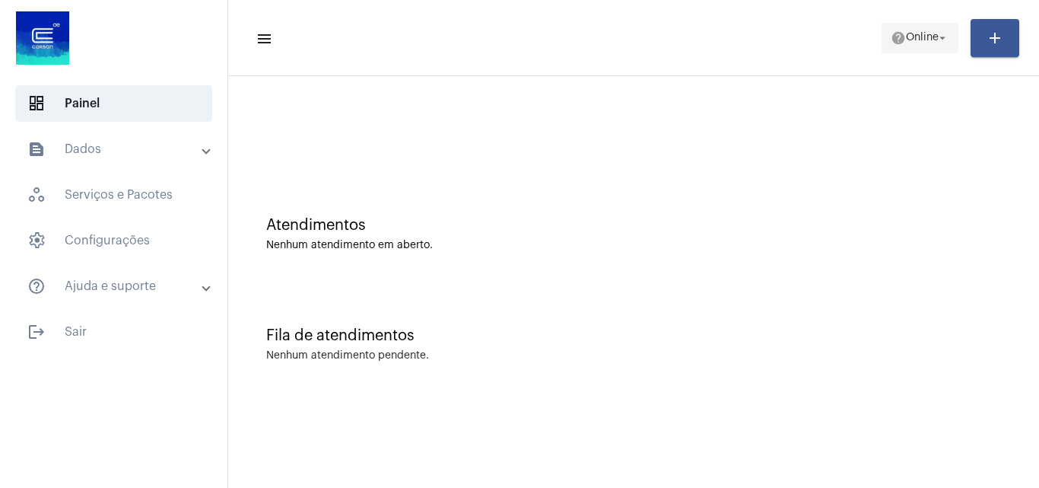
click at [896, 42] on mat-icon "help" at bounding box center [898, 37] width 15 height 15
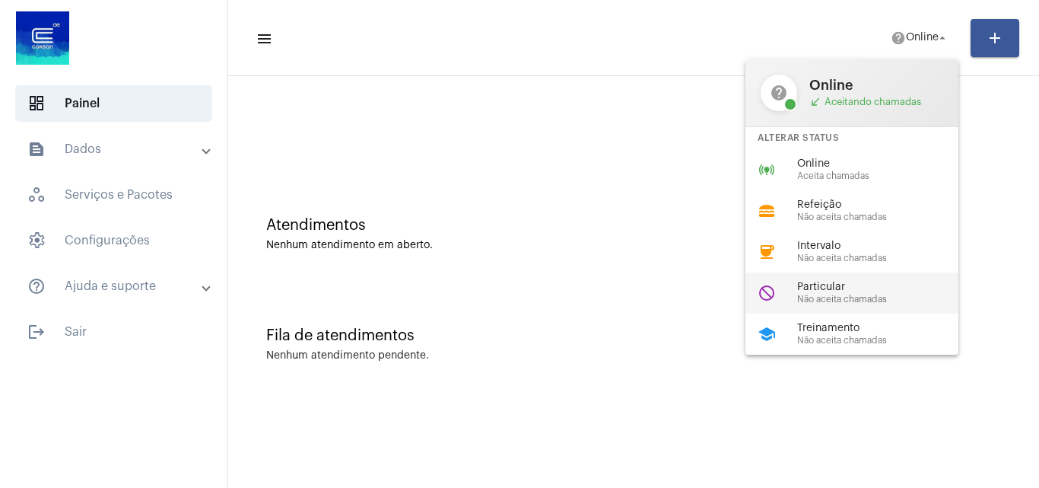
click at [828, 296] on span "Não aceita chamadas" at bounding box center [883, 299] width 173 height 10
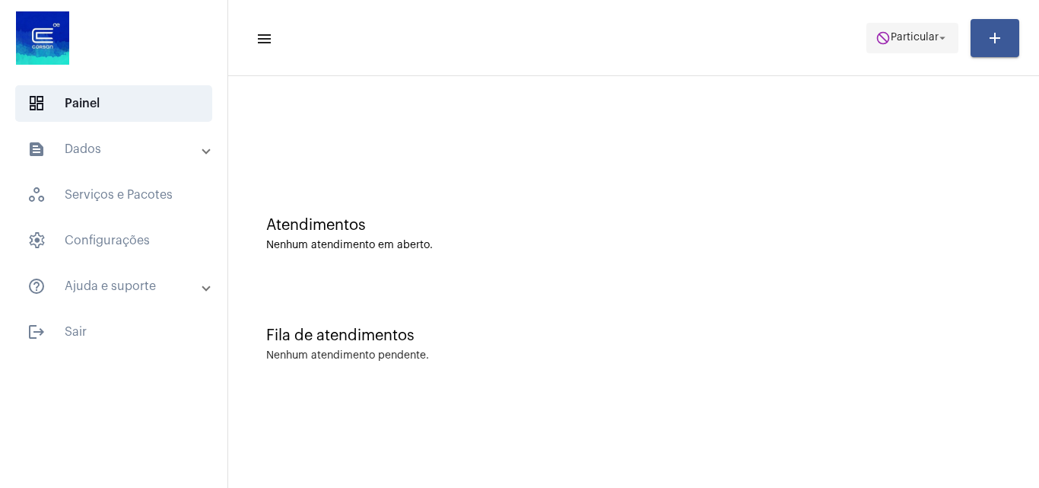
drag, startPoint x: 908, startPoint y: 33, endPoint x: 894, endPoint y: 39, distance: 15.0
click at [908, 33] on span "Particular" at bounding box center [915, 38] width 48 height 11
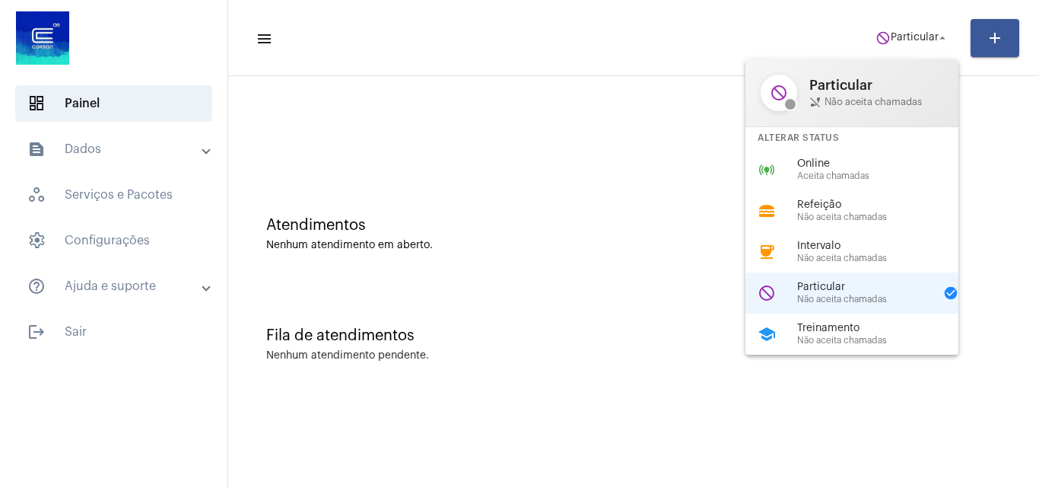
click at [850, 179] on span "Aceita chamadas" at bounding box center [883, 176] width 173 height 10
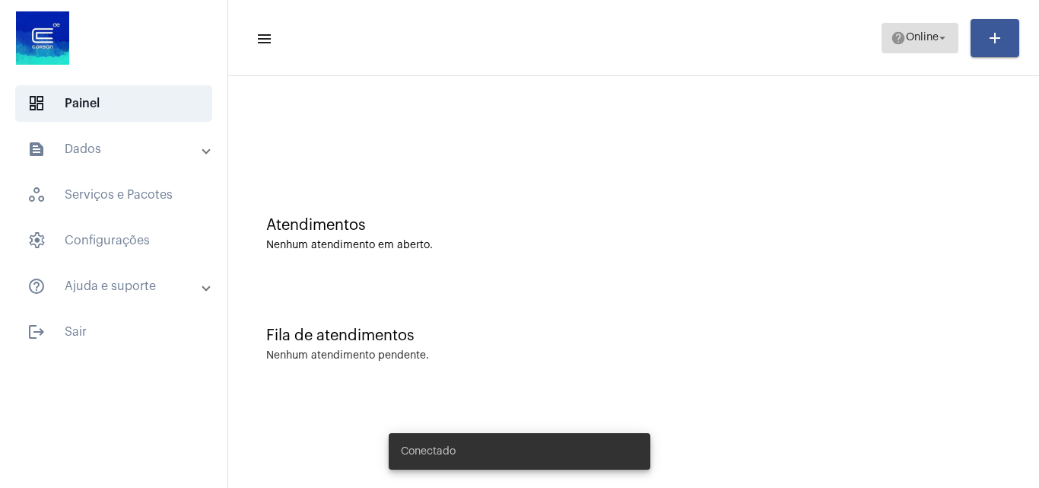
drag, startPoint x: 898, startPoint y: 33, endPoint x: 892, endPoint y: 43, distance: 11.6
click at [898, 34] on mat-icon "help" at bounding box center [898, 37] width 15 height 15
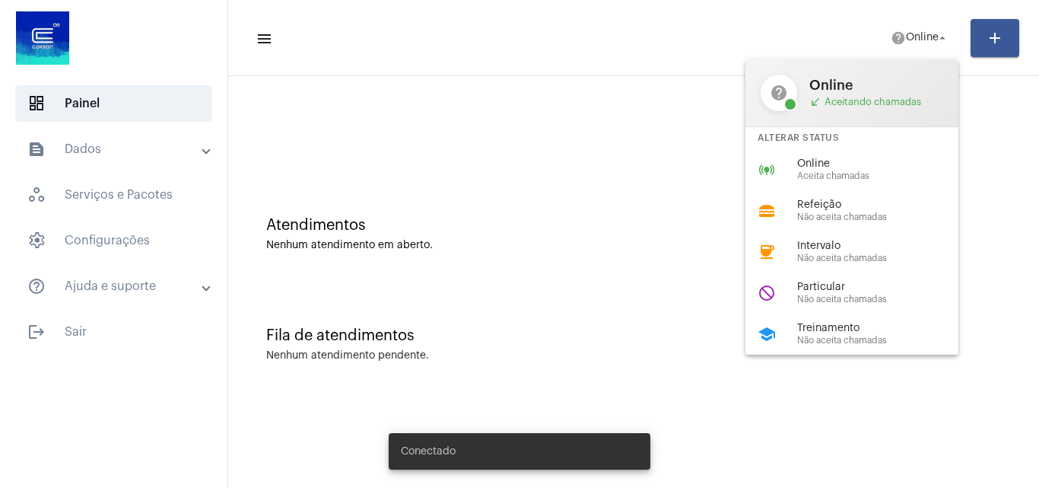
click at [841, 160] on div "online_prediction Online Aceita chamadas" at bounding box center [863, 169] width 237 height 41
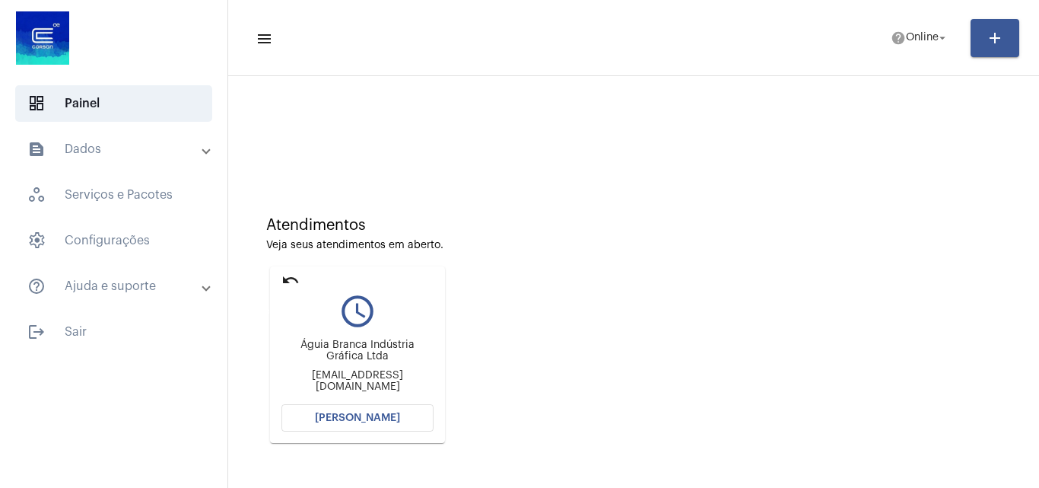
click at [291, 281] on mat-icon "undo" at bounding box center [290, 280] width 18 height 18
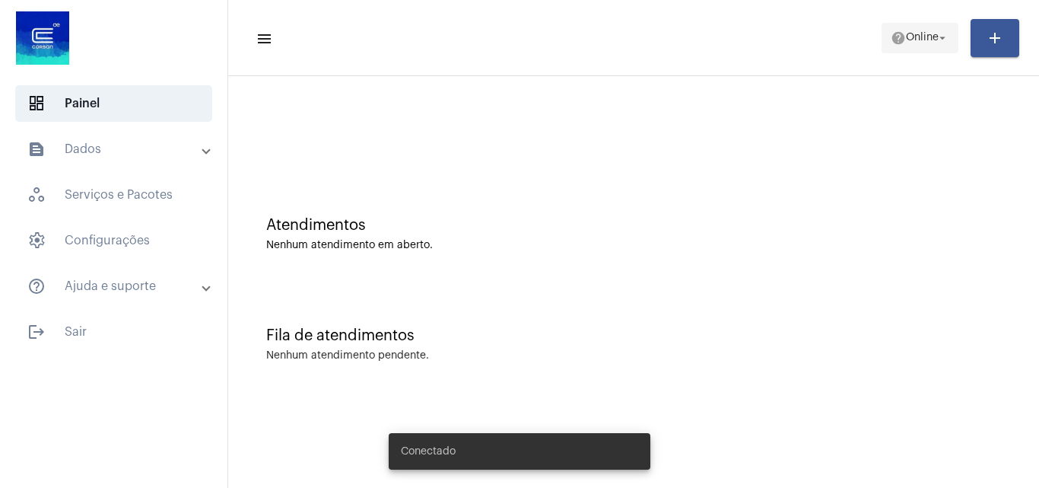
click at [891, 40] on mat-icon "help" at bounding box center [898, 37] width 15 height 15
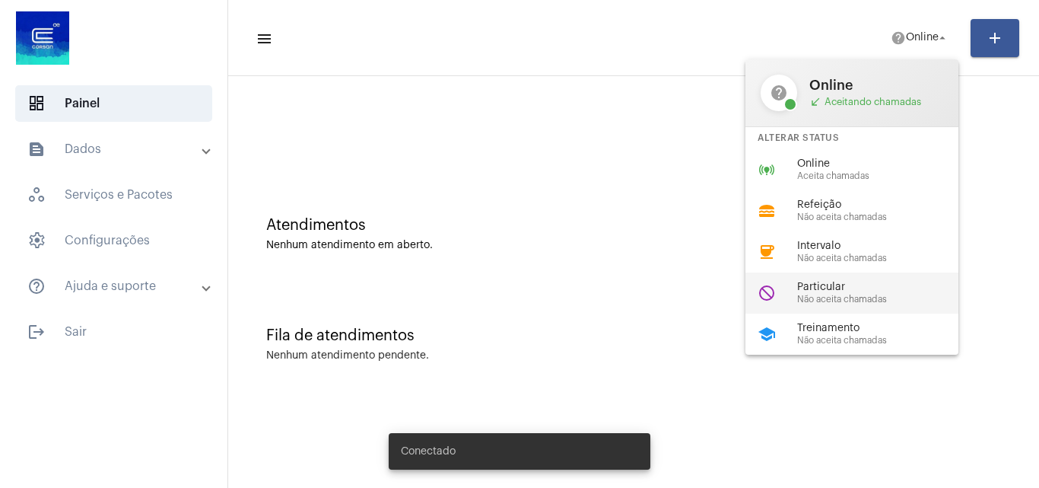
click at [821, 297] on span "Não aceita chamadas" at bounding box center [883, 299] width 173 height 10
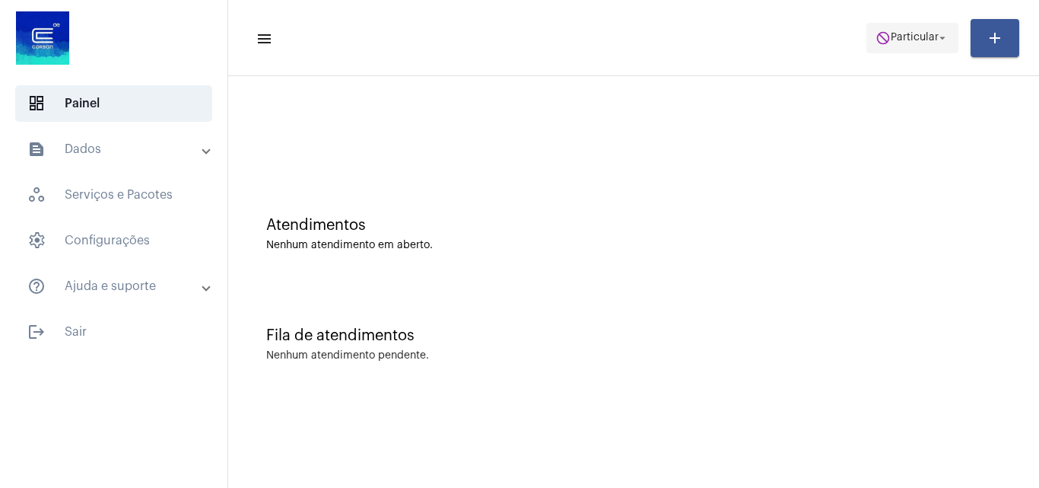
click at [911, 46] on span "do_not_disturb Particular arrow_drop_down" at bounding box center [912, 37] width 74 height 27
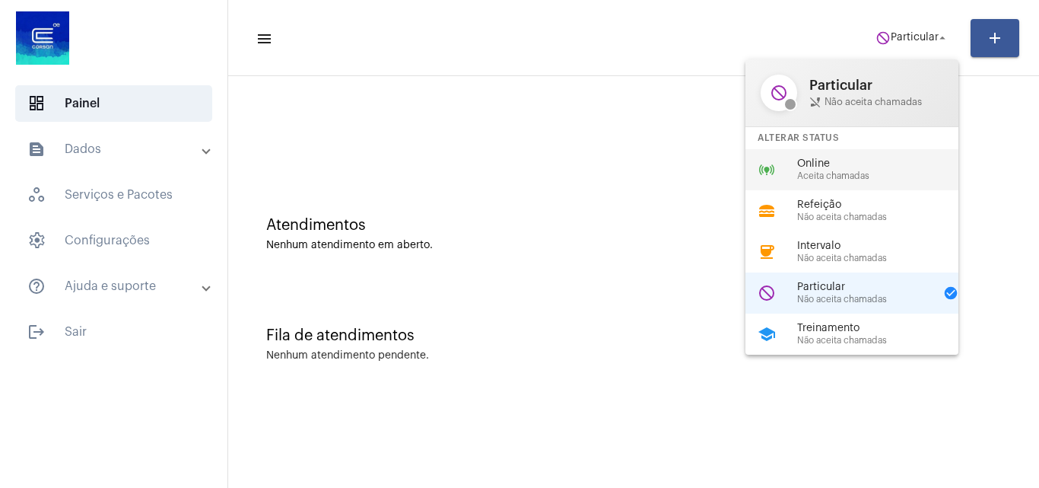
click at [830, 162] on span "Online" at bounding box center [883, 163] width 173 height 11
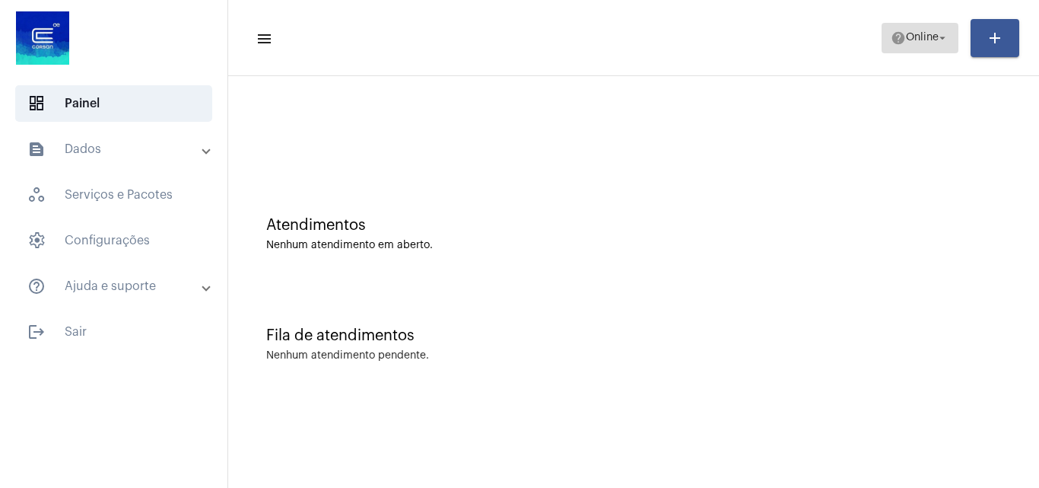
click at [901, 49] on span "help Online arrow_drop_down" at bounding box center [920, 37] width 59 height 27
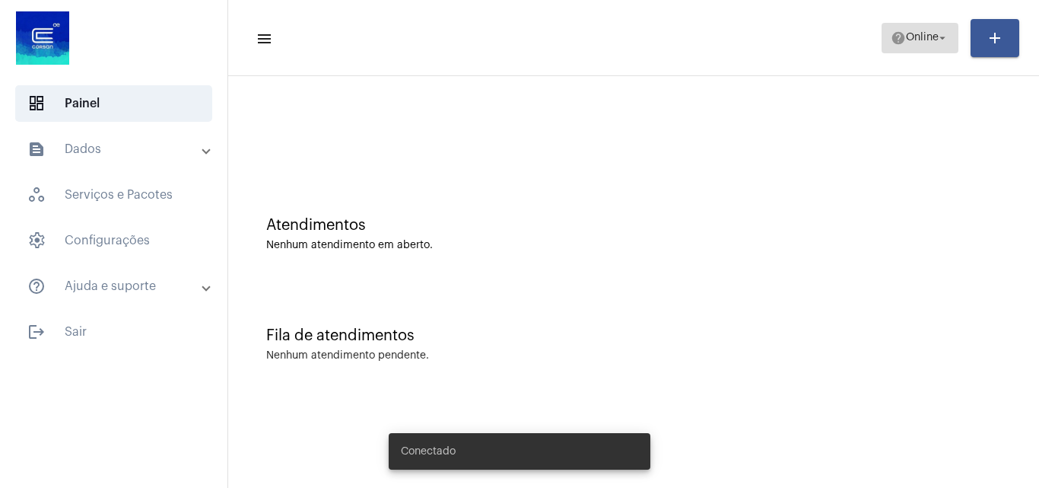
click at [938, 39] on mat-icon "arrow_drop_down" at bounding box center [943, 38] width 14 height 14
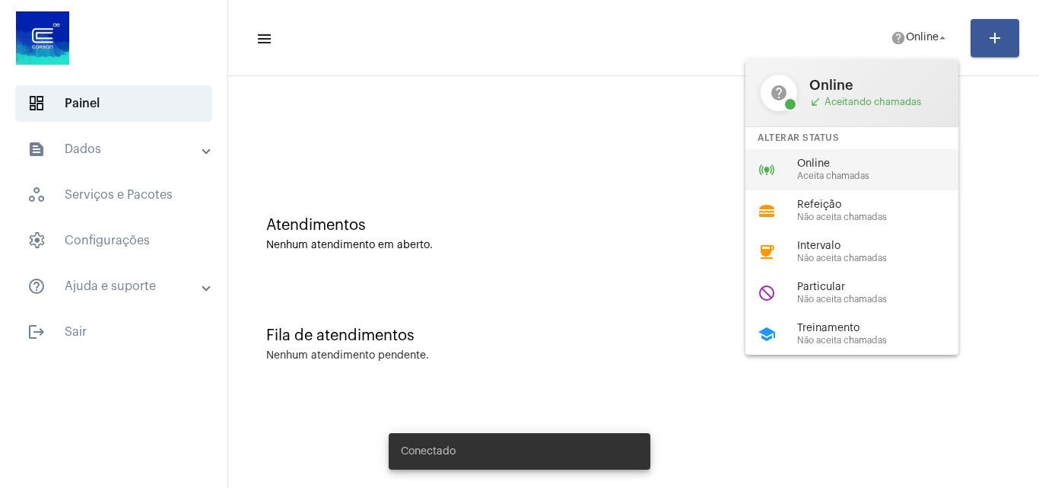
click at [825, 156] on div "online_prediction Online Aceita chamadas" at bounding box center [863, 169] width 237 height 41
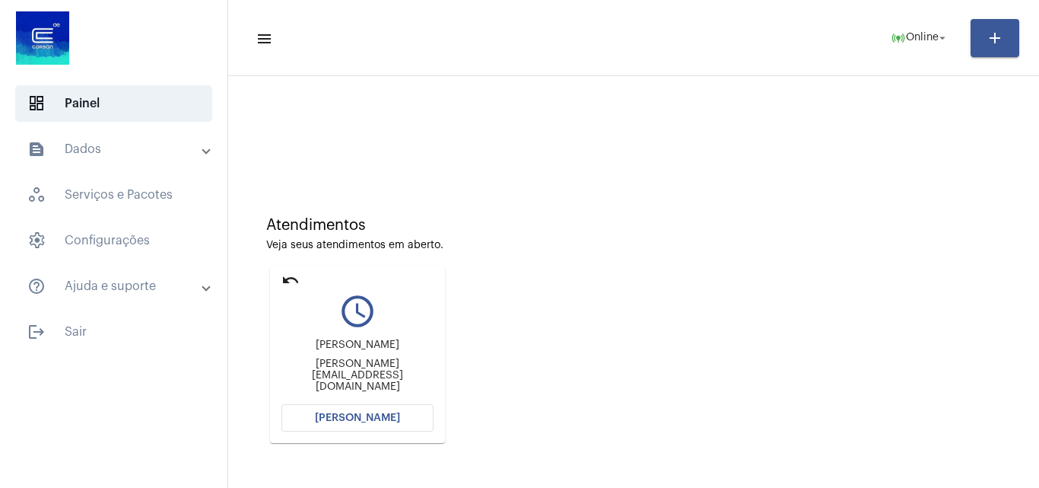
click at [345, 413] on span "Abrir Chamada" at bounding box center [357, 417] width 85 height 11
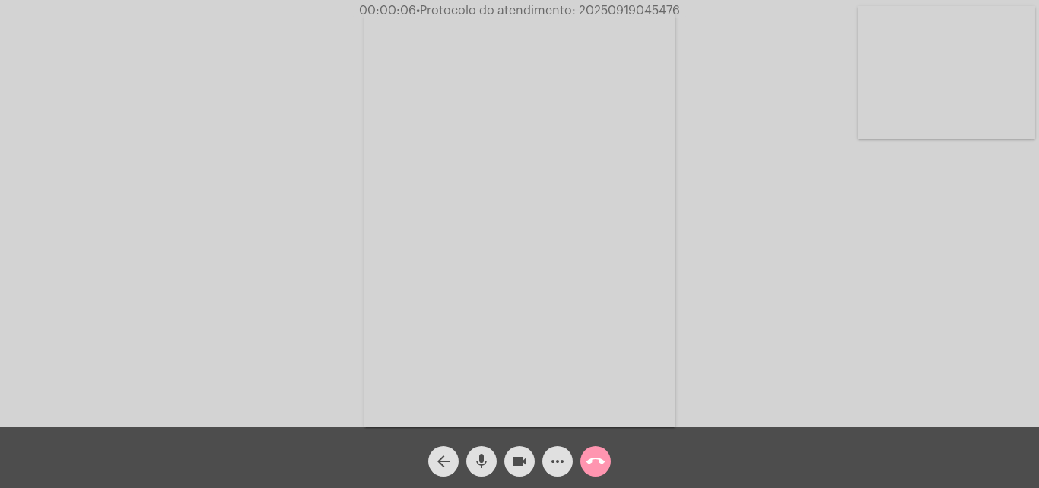
click at [848, 370] on div "Acessando Câmera e Microfone..." at bounding box center [520, 217] width 1036 height 427
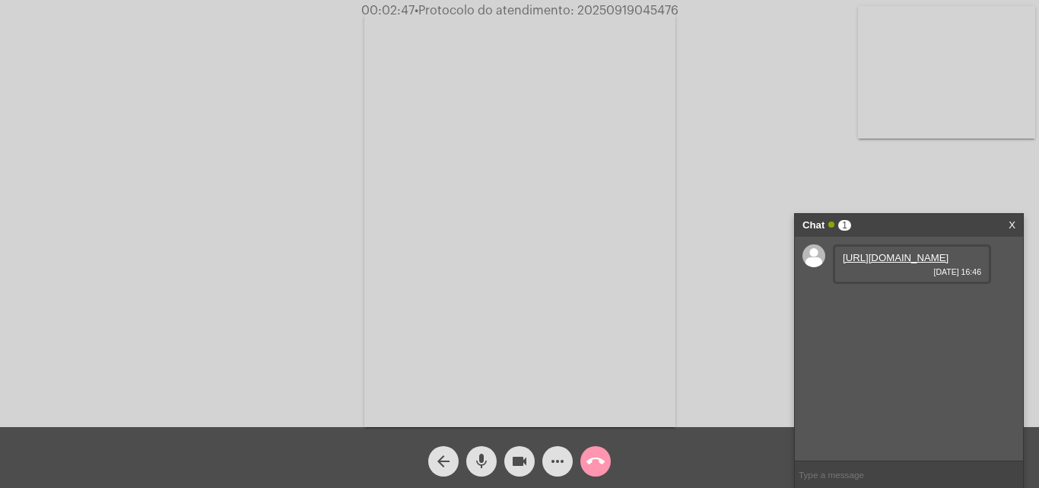
click at [480, 456] on mat-icon "mic" at bounding box center [481, 461] width 18 height 18
click at [522, 462] on mat-icon "videocam" at bounding box center [519, 461] width 18 height 18
click at [896, 263] on link "https://neft-transfer-bucket.s3.amazonaws.com/temp-65e94e12-27fc-782e-83f3-6d46…" at bounding box center [896, 257] width 106 height 11
click at [889, 263] on link "https://neft-transfer-bucket.s3.amazonaws.com/temp-65e94e12-27fc-782e-83f3-6d46…" at bounding box center [896, 257] width 106 height 11
click at [878, 307] on link "https://neft-transfer-bucket.s3.amazonaws.com/temp-764e7f2b-3b8e-829b-d3c4-3741…" at bounding box center [896, 300] width 106 height 11
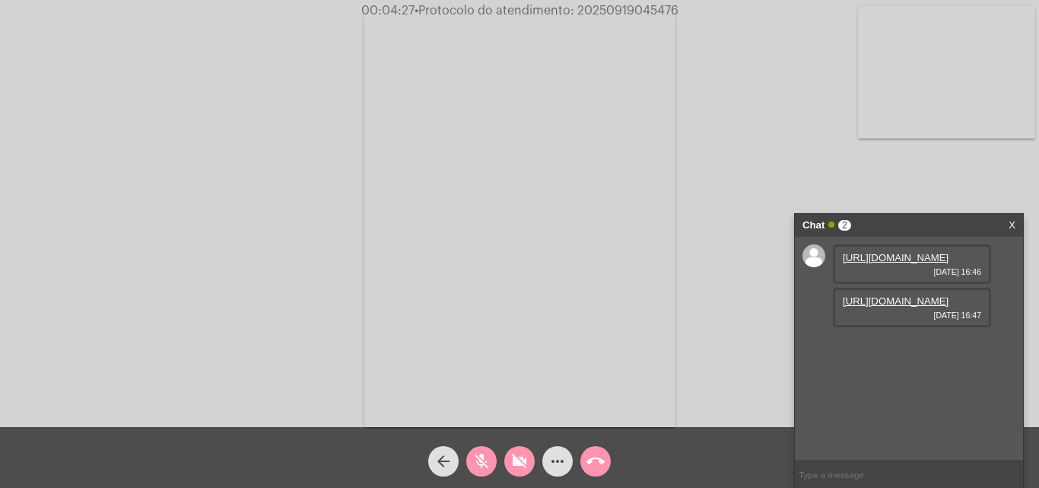
click at [483, 453] on mat-icon "mic_off" at bounding box center [481, 461] width 18 height 18
drag, startPoint x: 503, startPoint y: 460, endPoint x: 516, endPoint y: 462, distance: 13.9
click at [504, 460] on div "videocam_off" at bounding box center [519, 457] width 38 height 38
click at [556, 451] on span "more_horiz" at bounding box center [557, 461] width 18 height 30
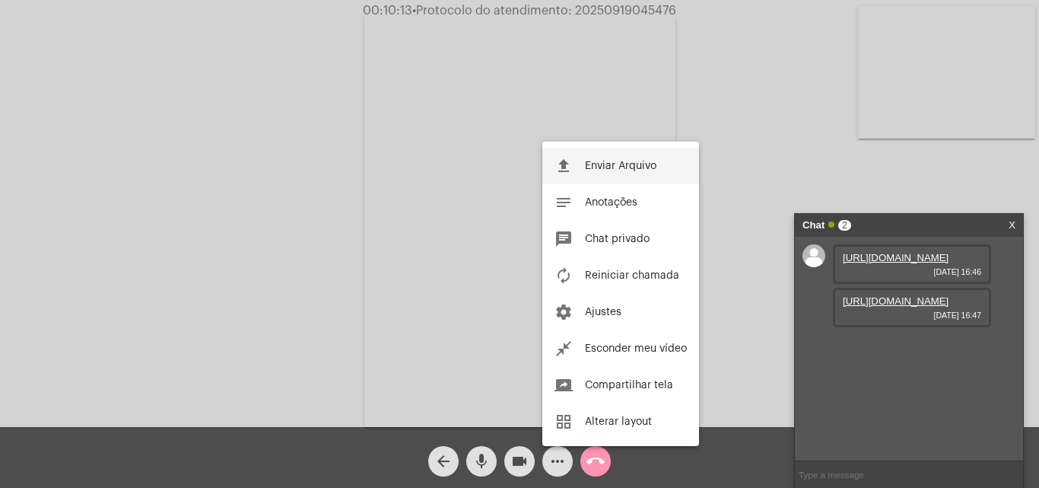
click at [595, 167] on span "Enviar Arquivo" at bounding box center [620, 165] width 71 height 11
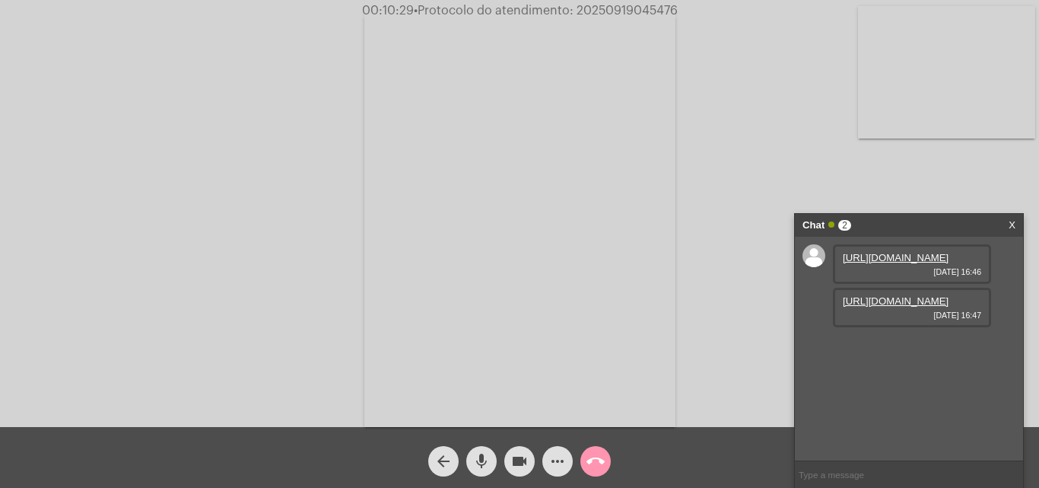
drag, startPoint x: 818, startPoint y: 459, endPoint x: 818, endPoint y: 469, distance: 9.1
click at [818, 462] on ng-chat-window "Chat 2 X https://neft-transfer-bucket.s3.amazonaws.com/temp-65e94e12-27fc-782e-…" at bounding box center [909, 351] width 228 height 274
paste input "2025/3479160"
click at [820, 477] on input "2025/3479160" at bounding box center [909, 474] width 228 height 27
type input "20253479160"
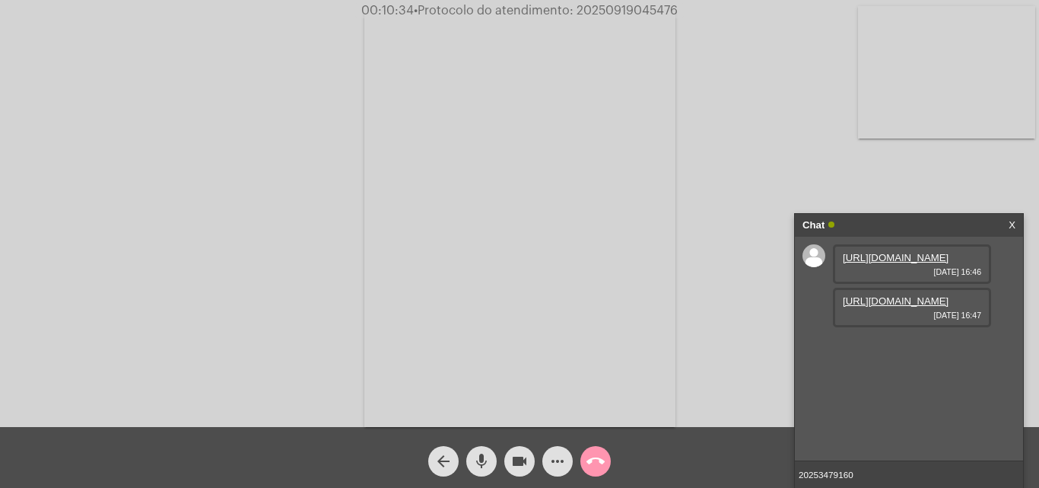
click at [872, 472] on input "20253479160" at bounding box center [909, 474] width 228 height 27
click at [596, 462] on mat-icon "call_end" at bounding box center [595, 461] width 18 height 18
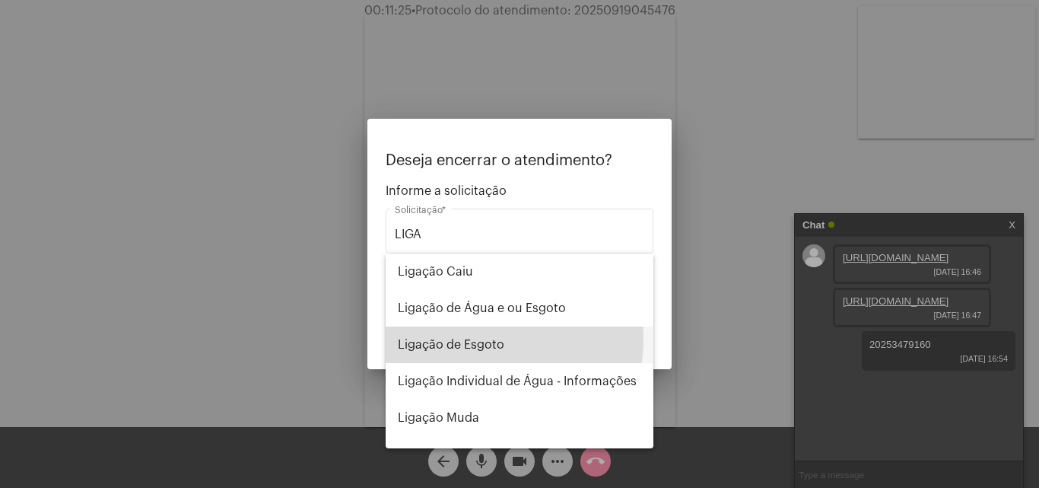
click at [480, 338] on span "Ligação de Esgoto" at bounding box center [519, 344] width 243 height 37
type input "Ligação de Esgoto"
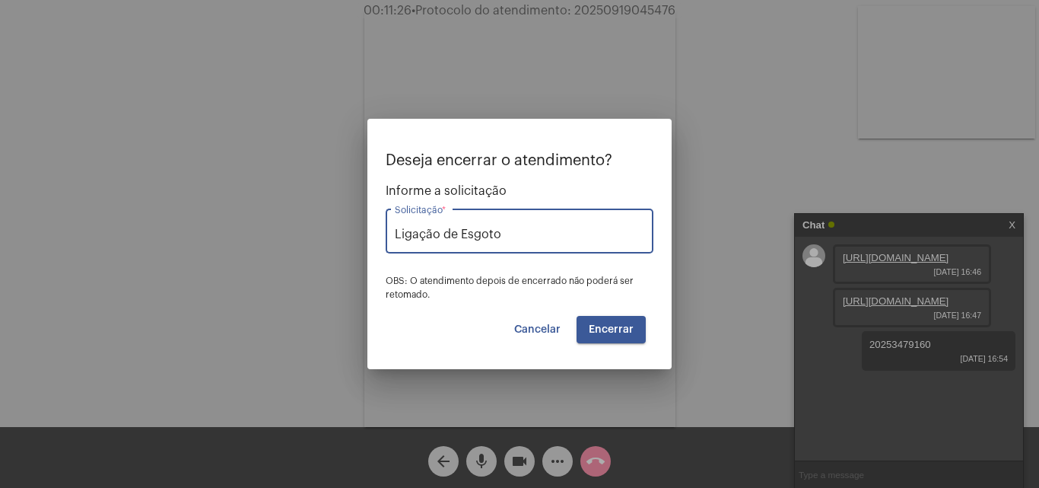
click at [608, 331] on span "Encerrar" at bounding box center [611, 329] width 45 height 11
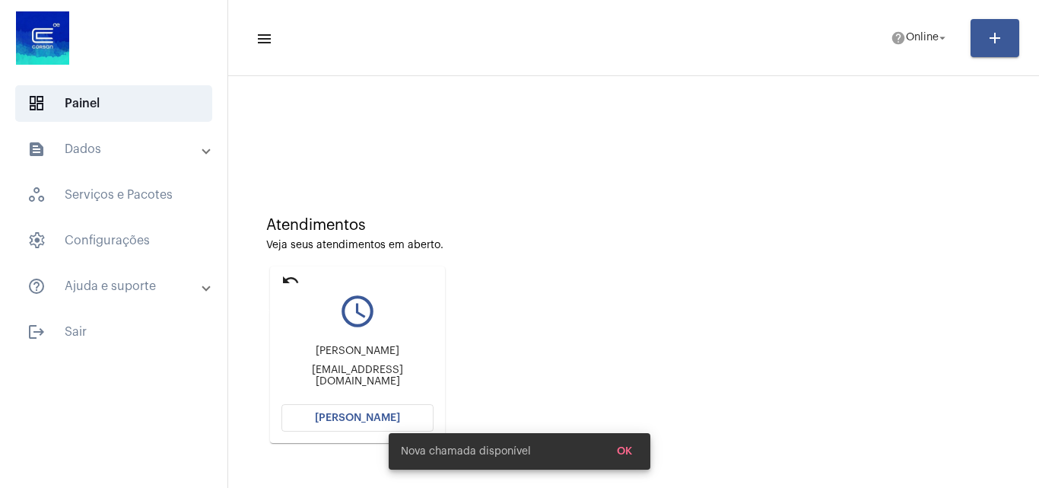
click at [291, 276] on mat-icon "undo" at bounding box center [290, 280] width 18 height 18
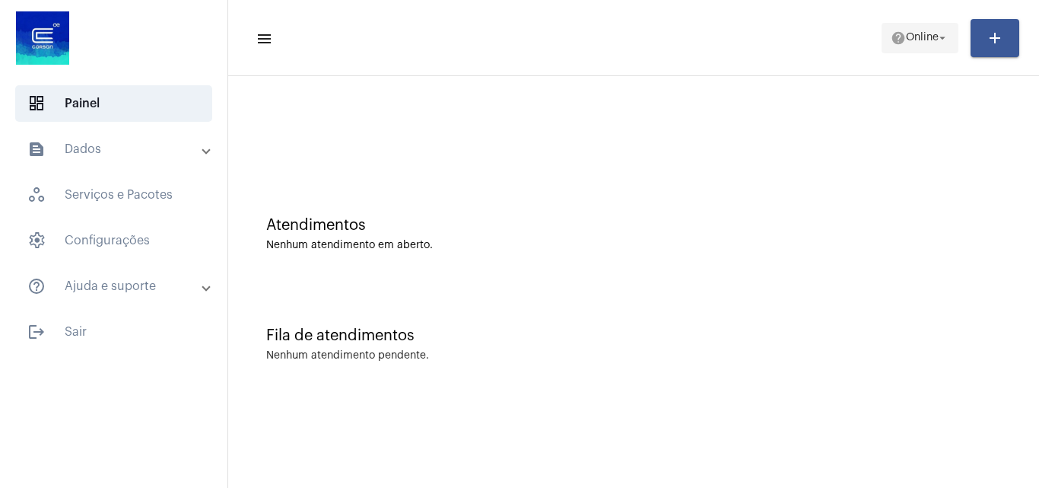
click at [914, 30] on span "help Online arrow_drop_down" at bounding box center [920, 37] width 59 height 27
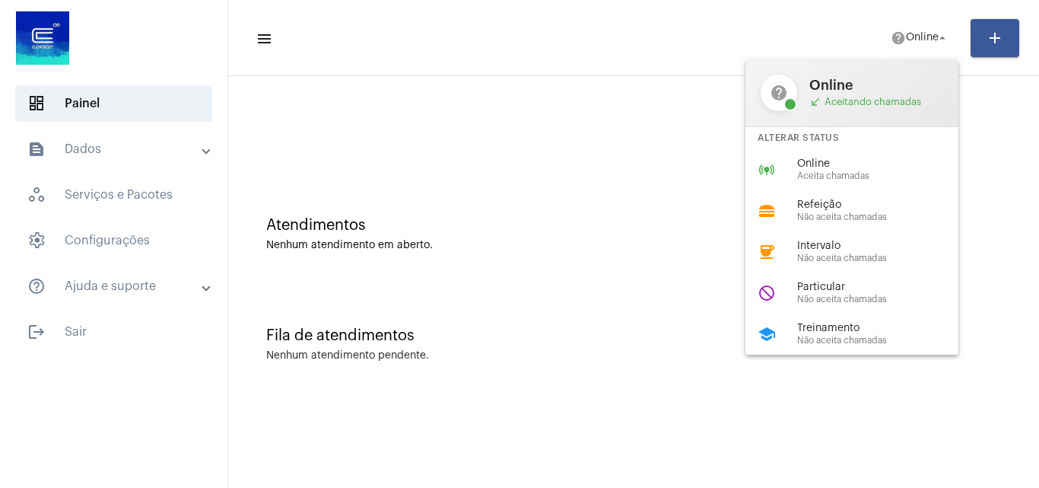
drag, startPoint x: 842, startPoint y: 326, endPoint x: 504, endPoint y: 154, distance: 379.3
click at [817, 328] on span "Treinamento" at bounding box center [883, 327] width 173 height 11
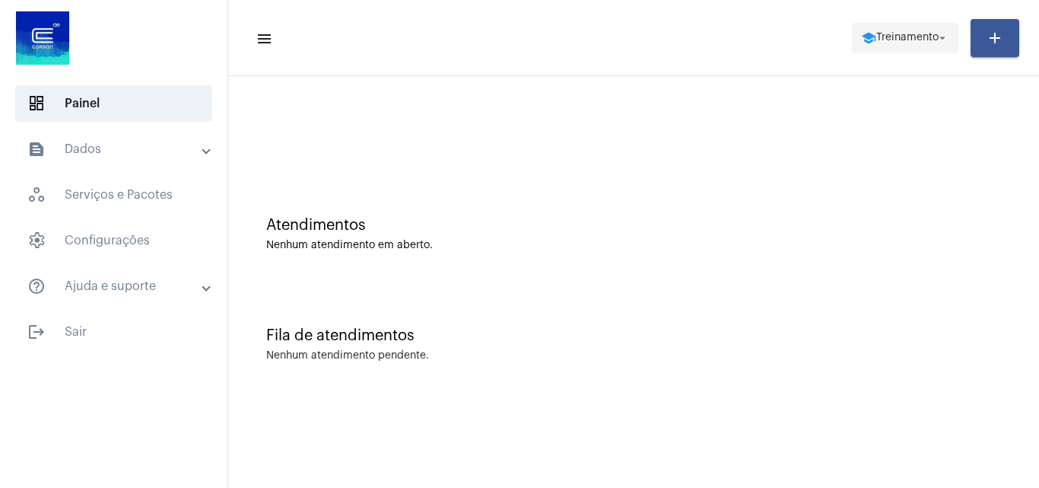
click at [866, 27] on span "school Treinamento arrow_drop_down" at bounding box center [905, 37] width 88 height 27
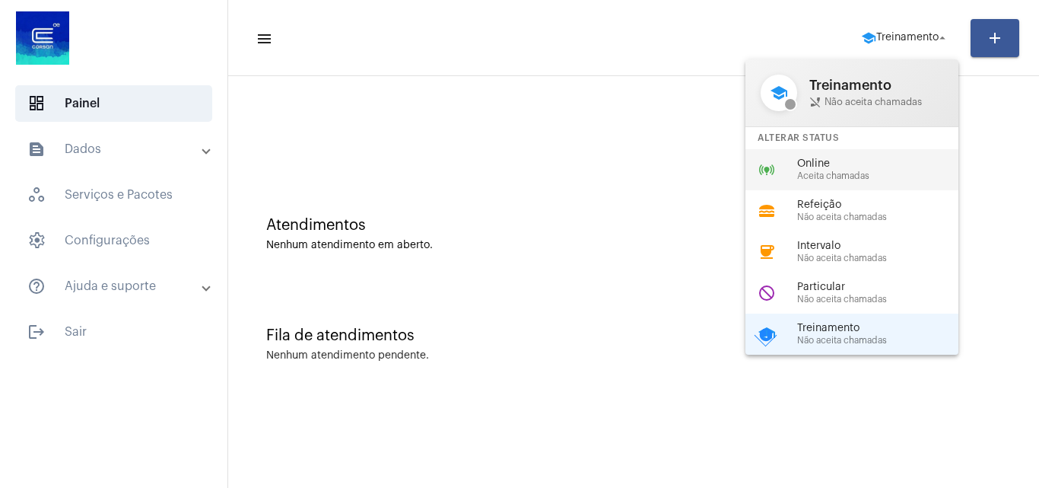
click at [817, 180] on span "Aceita chamadas" at bounding box center [883, 176] width 173 height 10
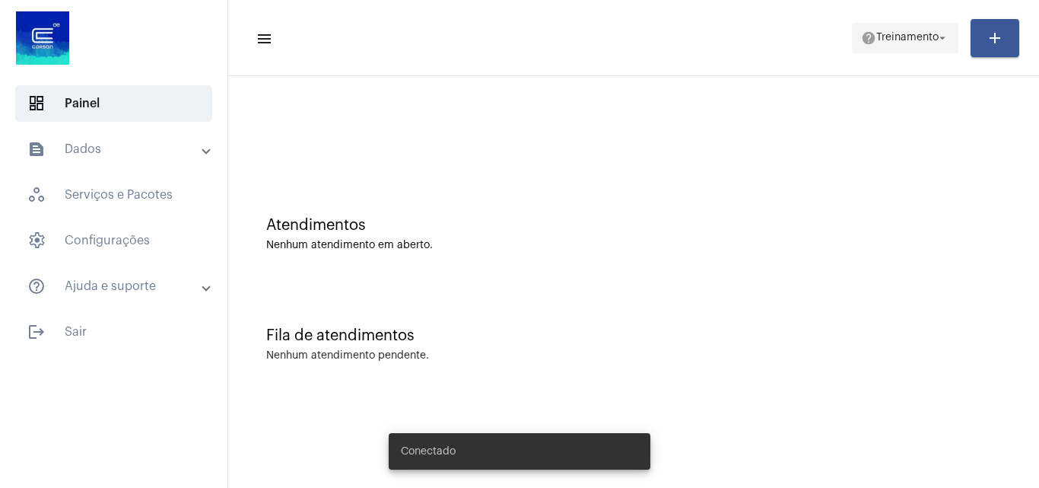
drag, startPoint x: 928, startPoint y: 37, endPoint x: 901, endPoint y: 52, distance: 30.7
click at [924, 38] on span "Treinamento" at bounding box center [907, 38] width 62 height 11
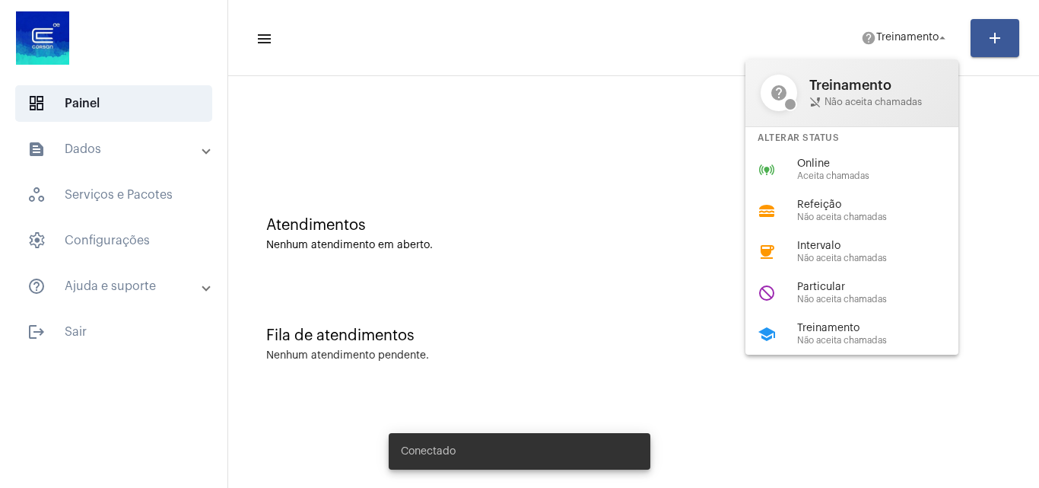
drag, startPoint x: 827, startPoint y: 168, endPoint x: 561, endPoint y: 176, distance: 265.6
click at [814, 170] on div "Online Aceita chamadas" at bounding box center [883, 169] width 173 height 23
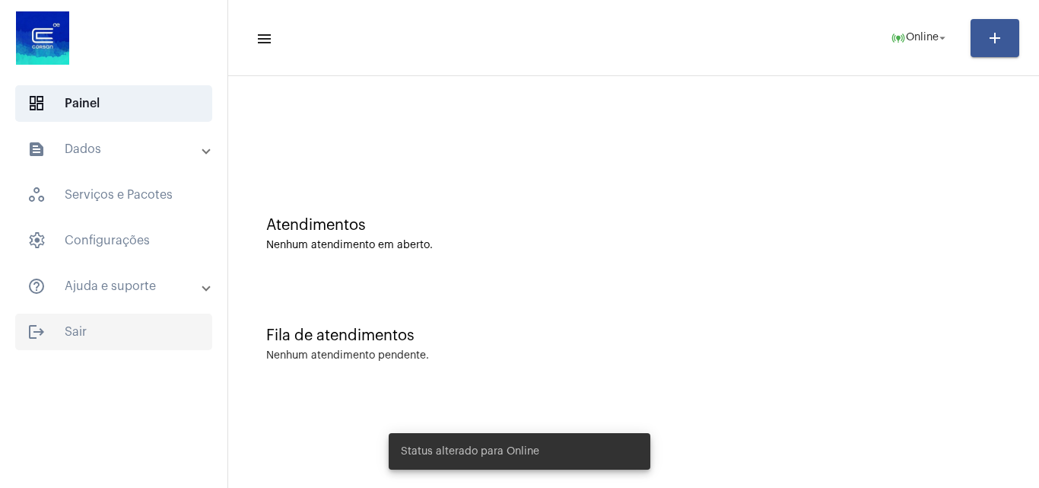
click at [83, 331] on span "logout Sair" at bounding box center [113, 331] width 197 height 37
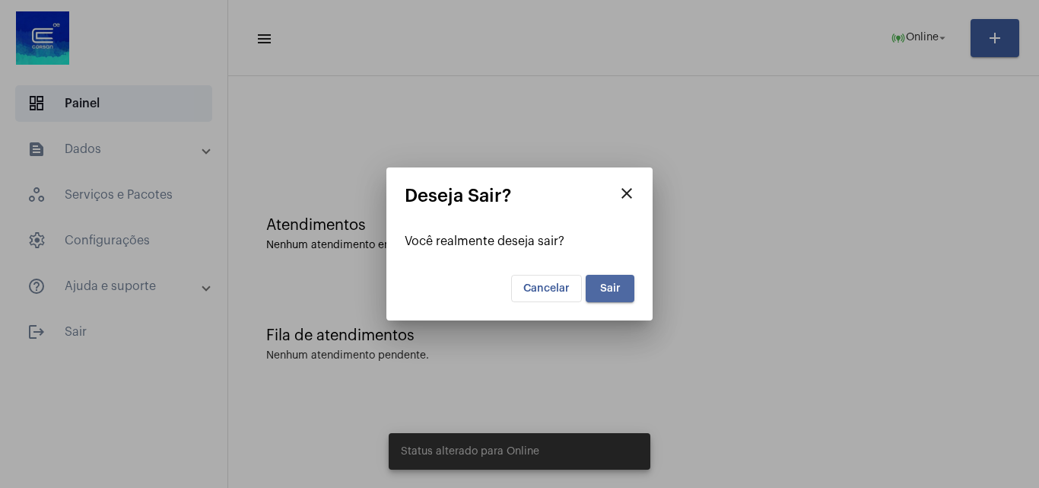
click at [609, 277] on button "Sair" at bounding box center [610, 288] width 49 height 27
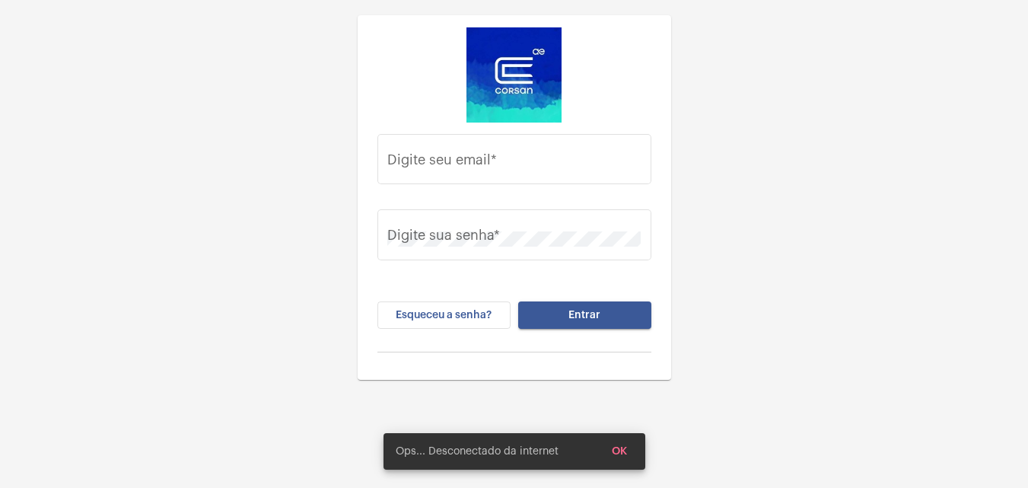
type input "[PERSON_NAME][EMAIL_ADDRESS][DOMAIN_NAME]"
